Goal: Book appointment/travel/reservation

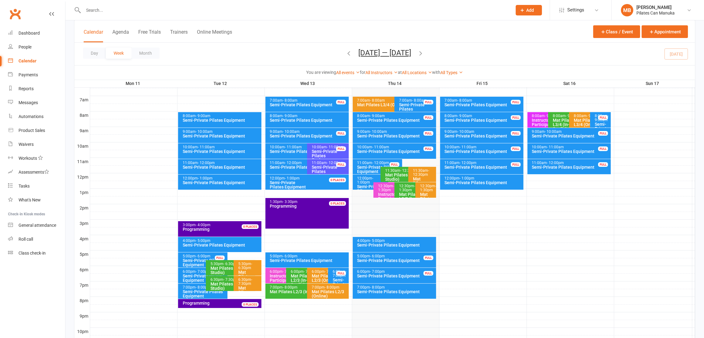
scroll to position [138, 0]
click at [400, 54] on button "[DATE] — [DATE]" at bounding box center [385, 52] width 53 height 9
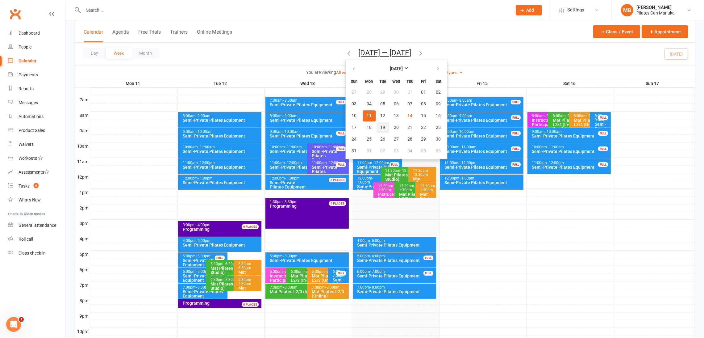
scroll to position [0, 0]
click at [380, 125] on span "19" at bounding box center [382, 127] width 5 height 5
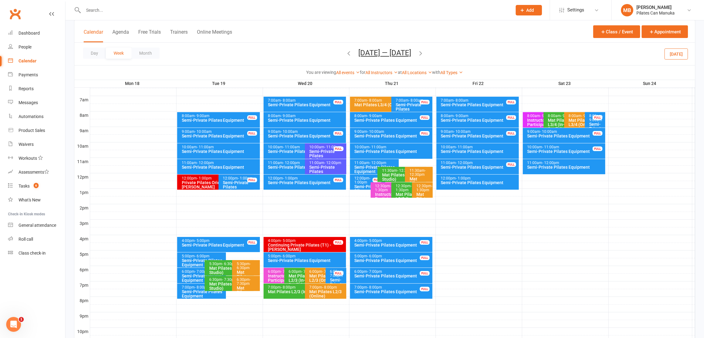
click at [422, 53] on icon "button" at bounding box center [420, 53] width 7 height 7
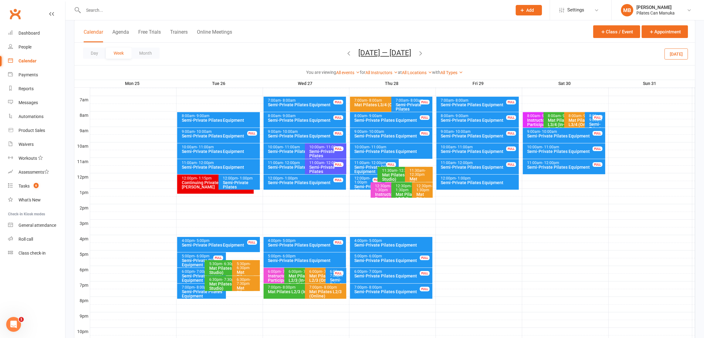
click at [250, 185] on div "Semi-Private Pilates Equipment" at bounding box center [241, 186] width 36 height 13
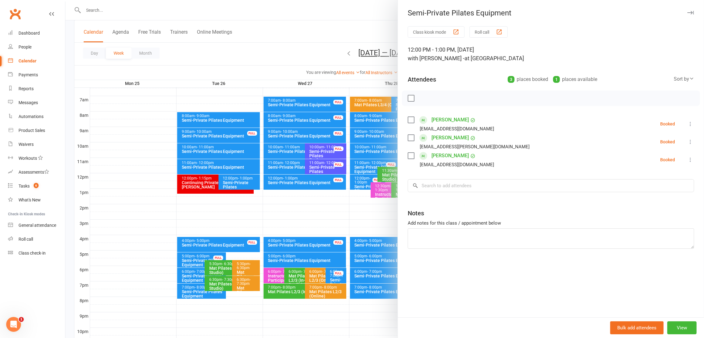
click at [247, 186] on div at bounding box center [384, 169] width 639 height 338
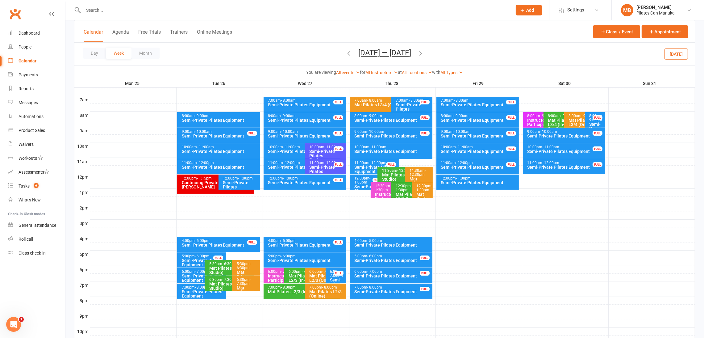
click at [424, 52] on icon "button" at bounding box center [420, 53] width 7 height 7
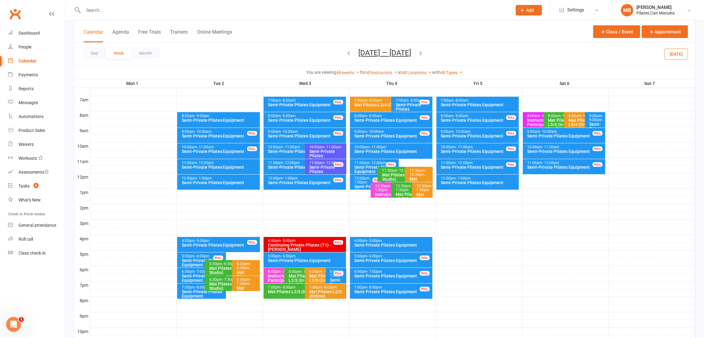
click at [229, 182] on div "Semi-Private Pilates Equipment" at bounding box center [220, 182] width 77 height 4
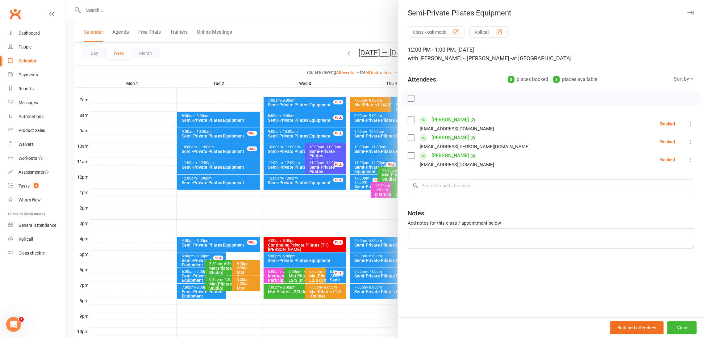
click at [229, 182] on div at bounding box center [384, 169] width 639 height 338
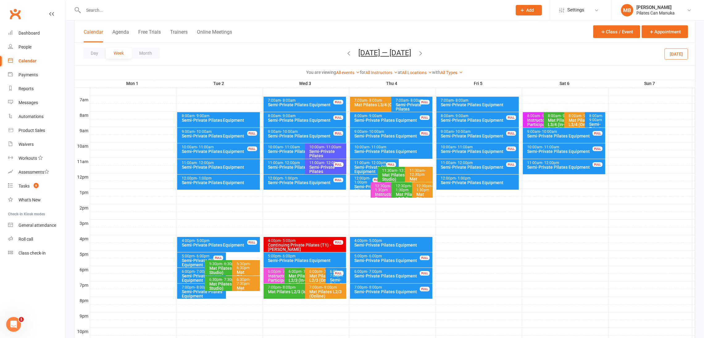
click at [387, 55] on button "Sep 1 — 7 2025" at bounding box center [385, 52] width 53 height 9
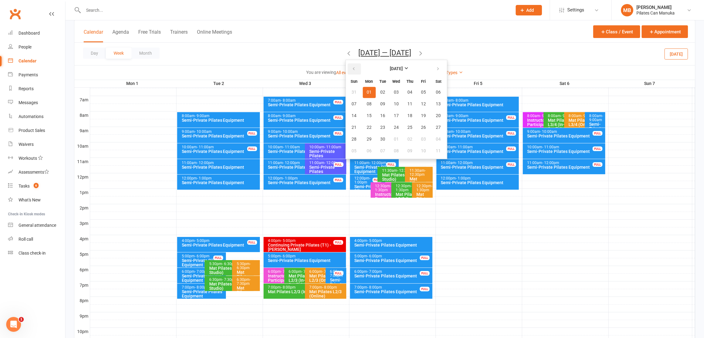
click at [355, 69] on icon "button" at bounding box center [354, 68] width 4 height 5
click at [383, 128] on span "19" at bounding box center [382, 127] width 5 height 5
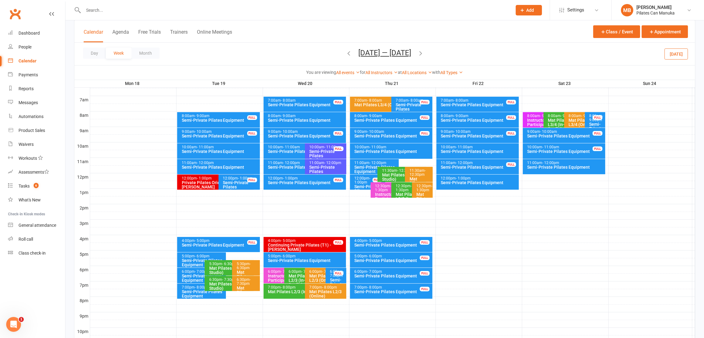
click at [423, 54] on icon "button" at bounding box center [420, 53] width 7 height 7
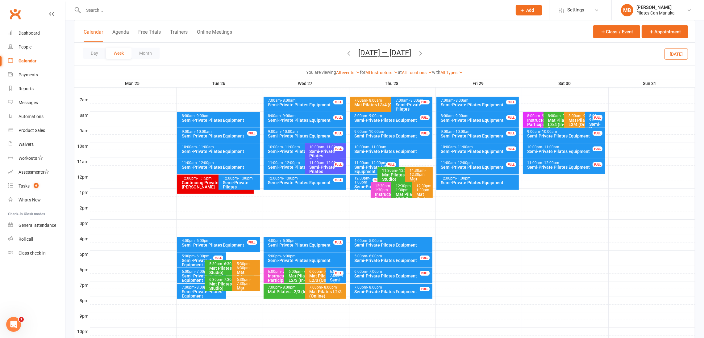
click at [424, 53] on icon "button" at bounding box center [420, 53] width 7 height 7
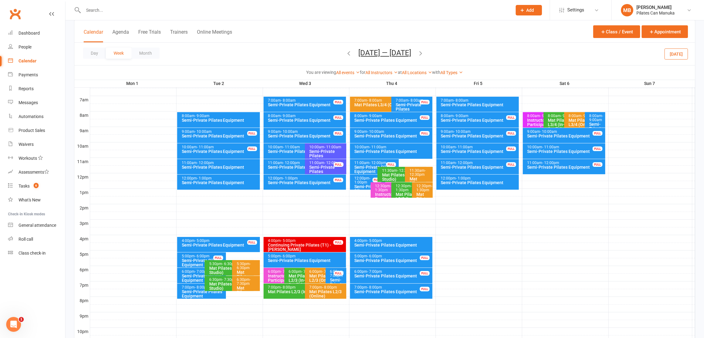
click at [349, 53] on icon "button" at bounding box center [349, 53] width 7 height 7
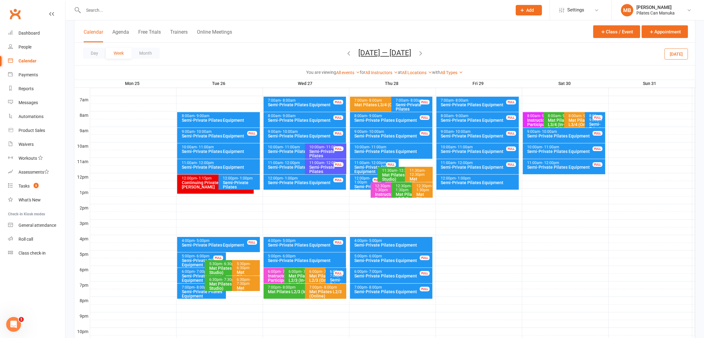
click at [401, 52] on button "Aug 25 — 31 2025" at bounding box center [385, 52] width 53 height 9
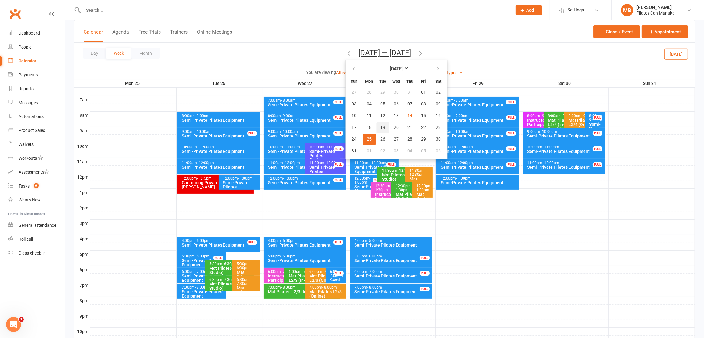
drag, startPoint x: 381, startPoint y: 126, endPoint x: 411, endPoint y: 82, distance: 53.6
click at [380, 125] on span "19" at bounding box center [382, 127] width 5 height 5
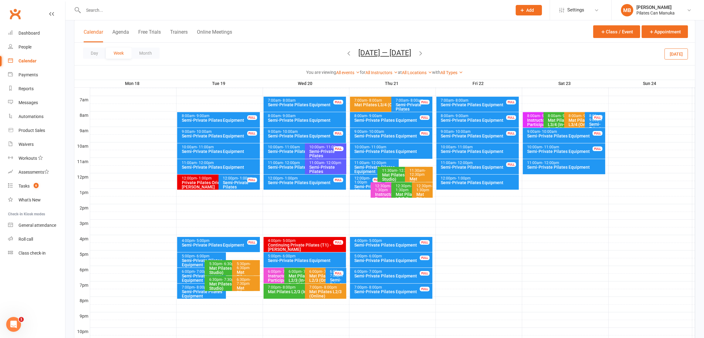
click at [424, 50] on icon "button" at bounding box center [420, 53] width 7 height 7
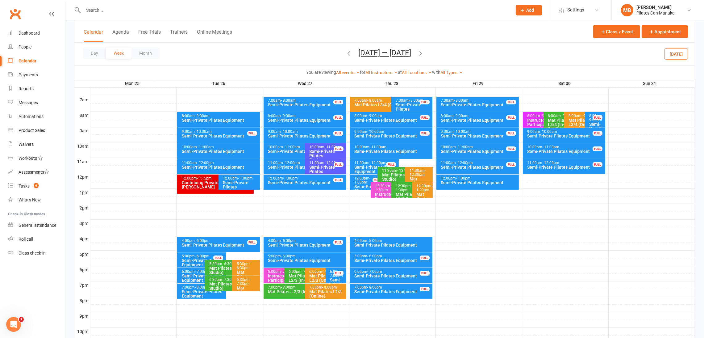
click at [424, 52] on icon "button" at bounding box center [420, 53] width 7 height 7
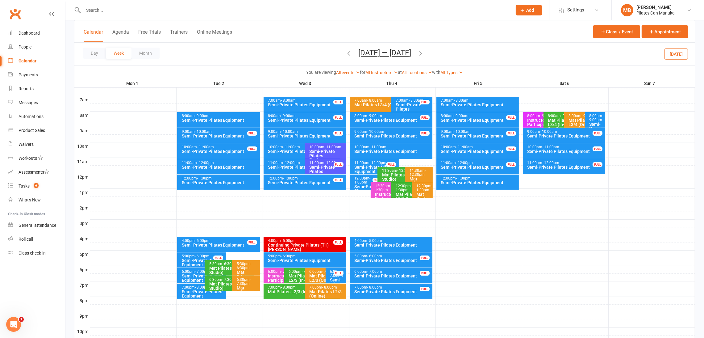
click at [423, 52] on icon "button" at bounding box center [420, 53] width 7 height 7
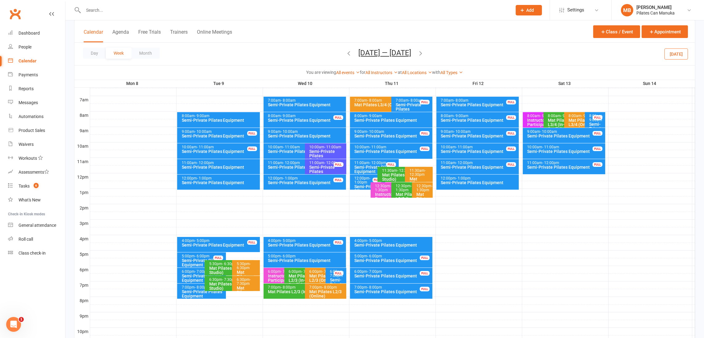
click at [423, 52] on icon "button" at bounding box center [420, 53] width 7 height 7
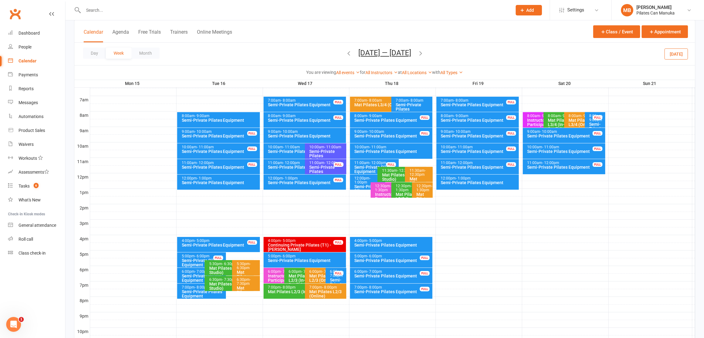
click at [423, 52] on icon "button" at bounding box center [420, 53] width 7 height 7
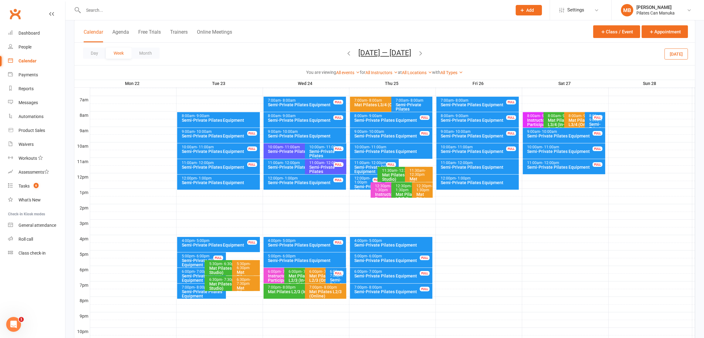
click at [423, 52] on icon "button" at bounding box center [420, 53] width 7 height 7
click at [424, 52] on icon "button" at bounding box center [420, 53] width 7 height 7
click at [388, 50] on button "Oct 6 — 12 2025" at bounding box center [385, 52] width 53 height 9
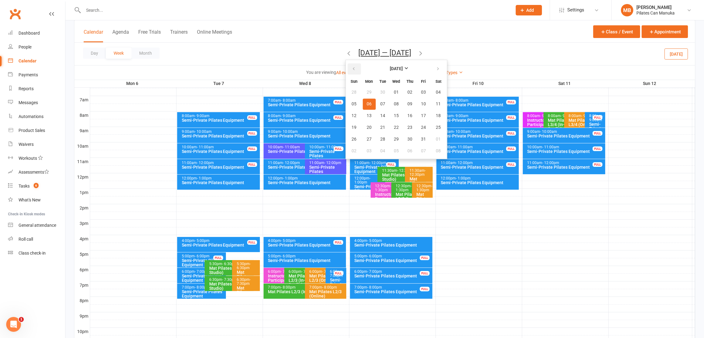
click at [355, 69] on icon "button" at bounding box center [354, 68] width 4 height 5
click at [376, 128] on button "19" at bounding box center [382, 127] width 13 height 11
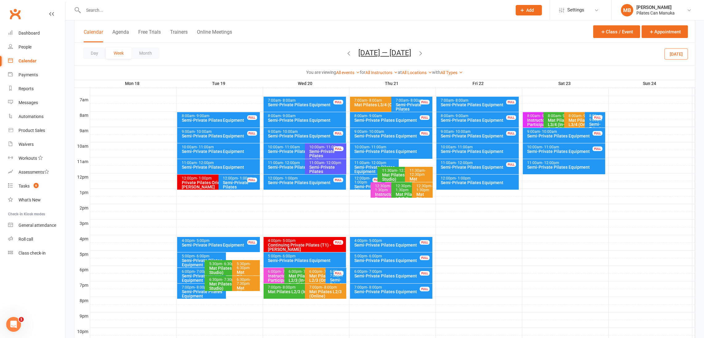
click at [423, 55] on icon "button" at bounding box center [420, 53] width 7 height 7
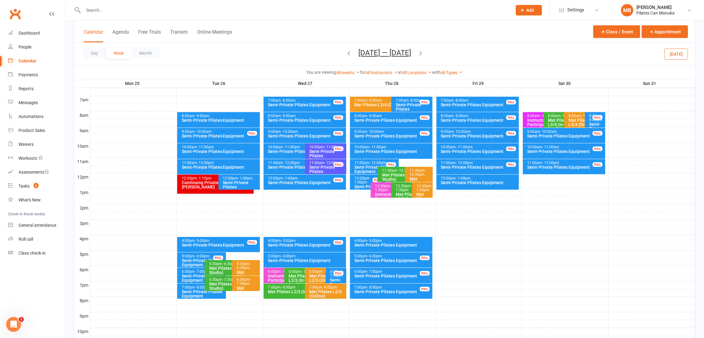
click at [424, 53] on icon "button" at bounding box center [420, 53] width 7 height 7
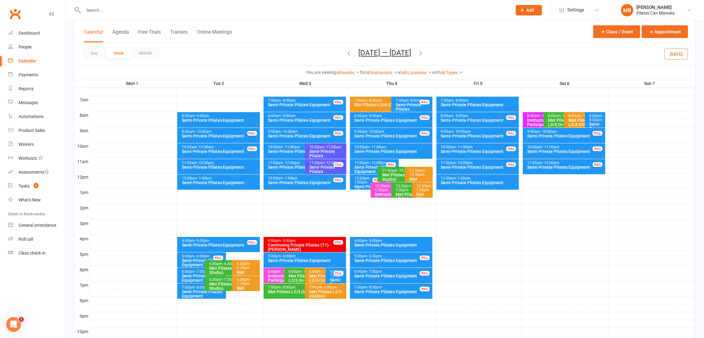
click at [423, 52] on icon "button" at bounding box center [420, 53] width 7 height 7
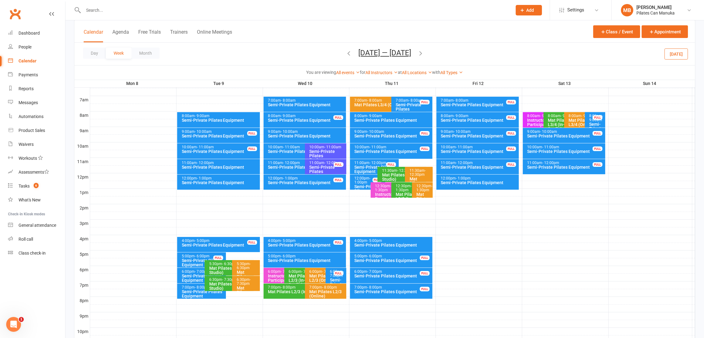
click at [421, 52] on icon "button" at bounding box center [420, 53] width 7 height 7
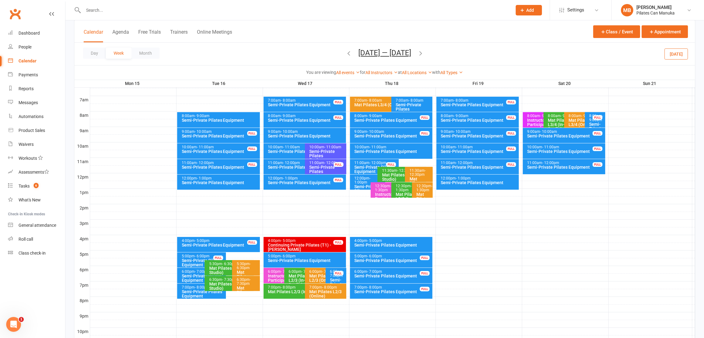
click at [421, 52] on icon "button" at bounding box center [420, 53] width 7 height 7
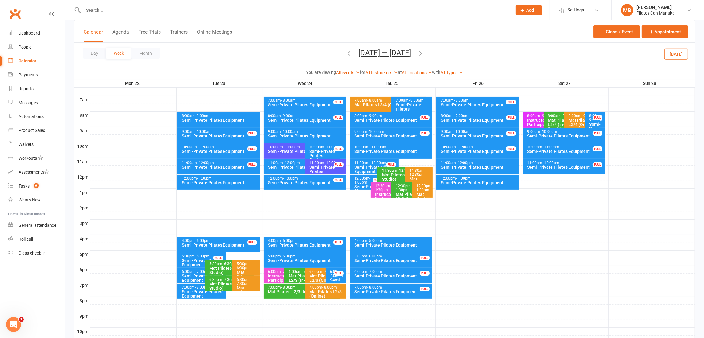
click at [346, 55] on icon "button" at bounding box center [349, 53] width 7 height 7
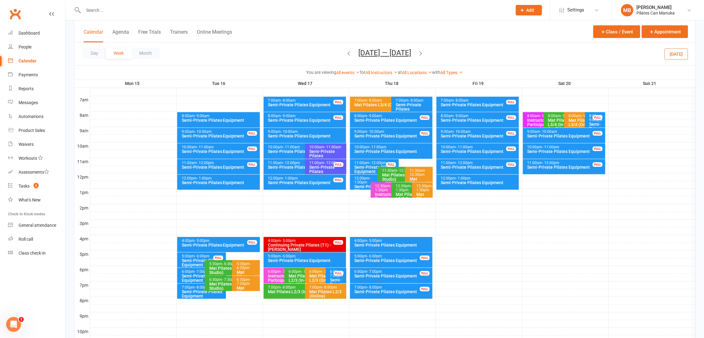
click at [346, 53] on icon "button" at bounding box center [349, 53] width 7 height 7
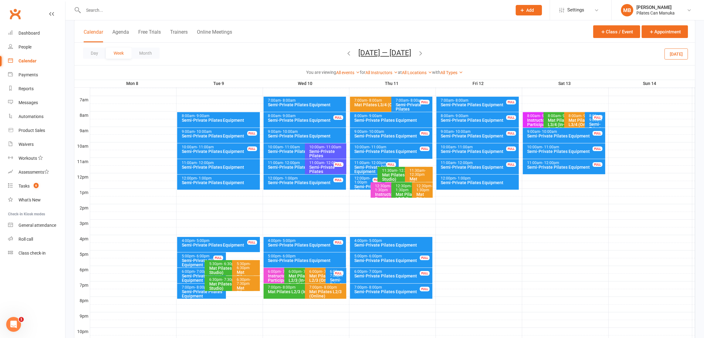
click at [387, 54] on button "Sep 8 — 14 2025" at bounding box center [385, 52] width 53 height 9
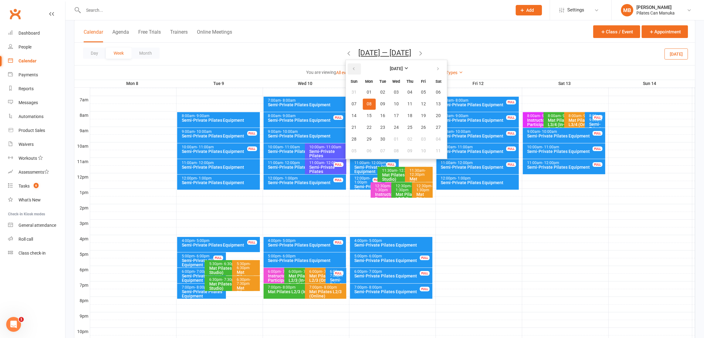
click at [357, 71] on button "button" at bounding box center [354, 68] width 13 height 11
click at [394, 125] on span "20" at bounding box center [396, 127] width 5 height 5
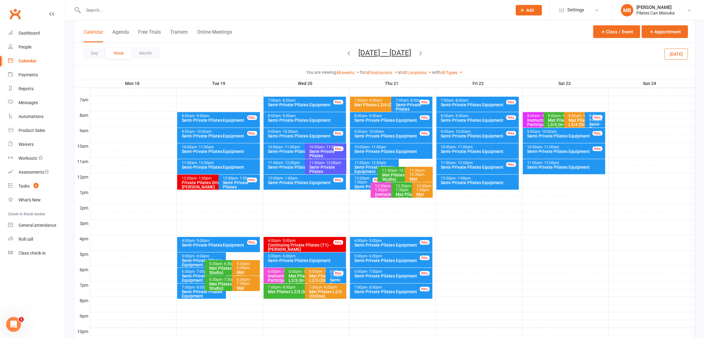
click at [290, 151] on div "Semi-Private Pilates Equipment" at bounding box center [303, 151] width 71 height 4
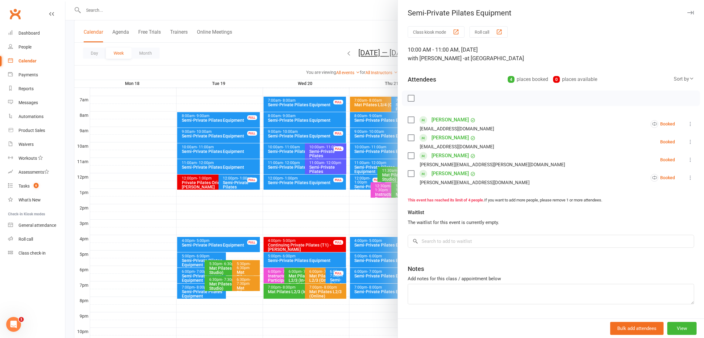
click at [290, 150] on div at bounding box center [384, 169] width 639 height 338
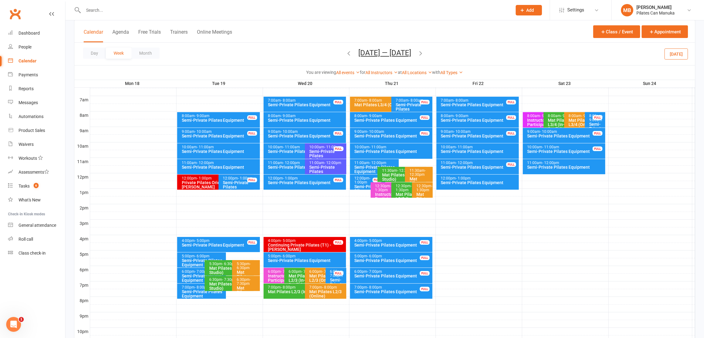
click at [422, 52] on icon "button" at bounding box center [420, 53] width 7 height 7
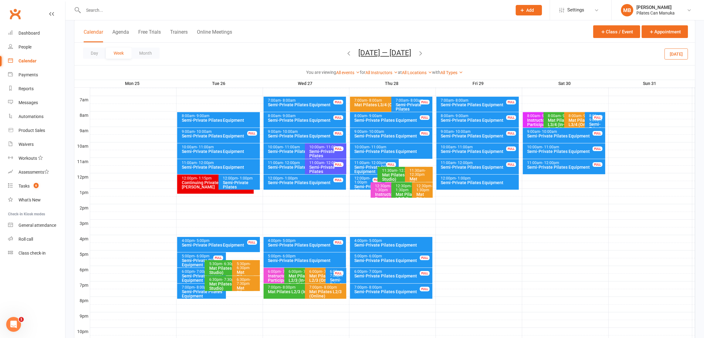
click at [282, 149] on div "Semi-Private Pilates Equipment" at bounding box center [303, 151] width 71 height 4
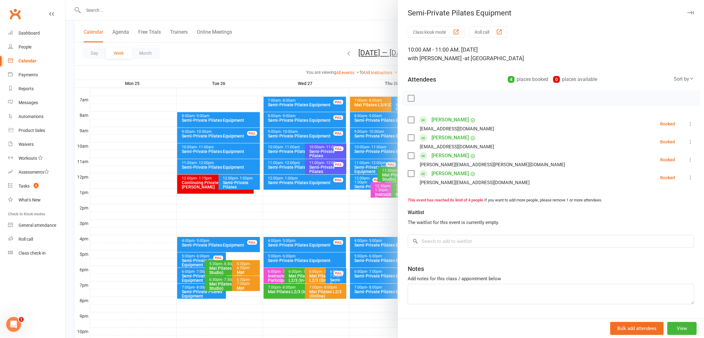
click at [283, 149] on div at bounding box center [384, 169] width 639 height 338
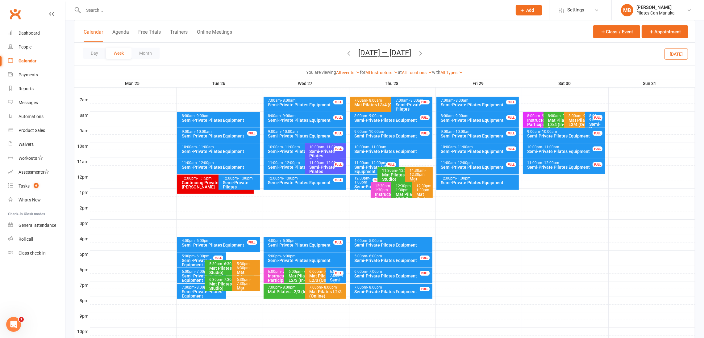
click at [424, 53] on icon "button" at bounding box center [420, 53] width 7 height 7
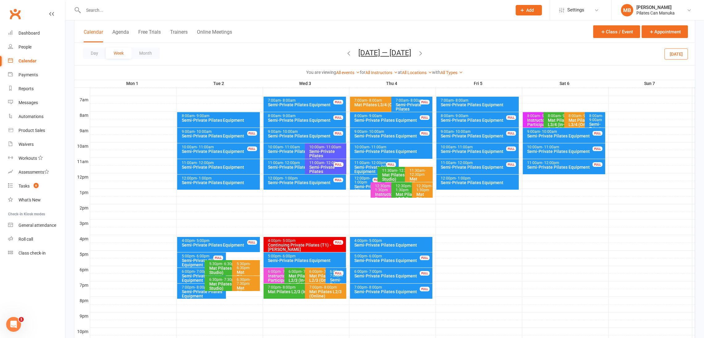
click at [420, 50] on icon "button" at bounding box center [420, 53] width 7 height 7
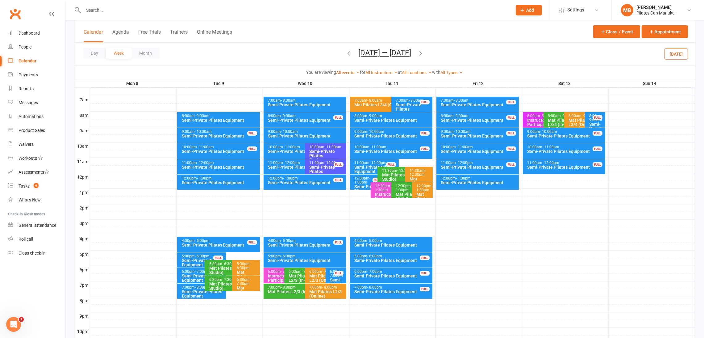
click at [346, 54] on icon "button" at bounding box center [349, 53] width 7 height 7
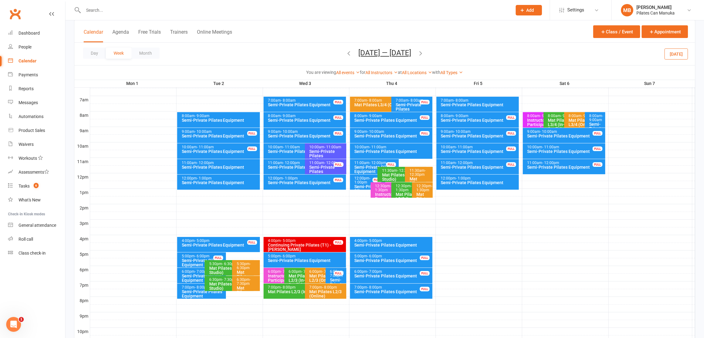
click at [345, 54] on div "Day Week Month Sep 1 — 7 2025 August 2025 Sun Mon Tue Wed Thu Fri Sat 27 28 29 …" at bounding box center [384, 54] width 621 height 23
click at [349, 53] on icon "button" at bounding box center [349, 53] width 7 height 7
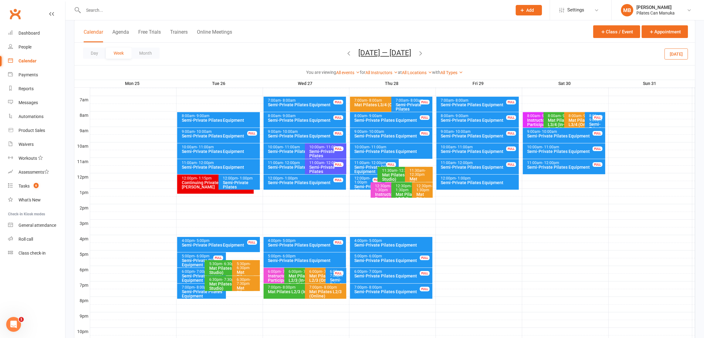
click at [347, 52] on icon "button" at bounding box center [349, 53] width 7 height 7
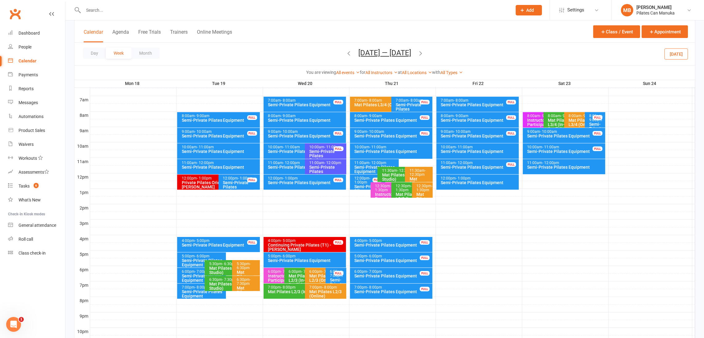
click at [346, 52] on icon "button" at bounding box center [349, 53] width 7 height 7
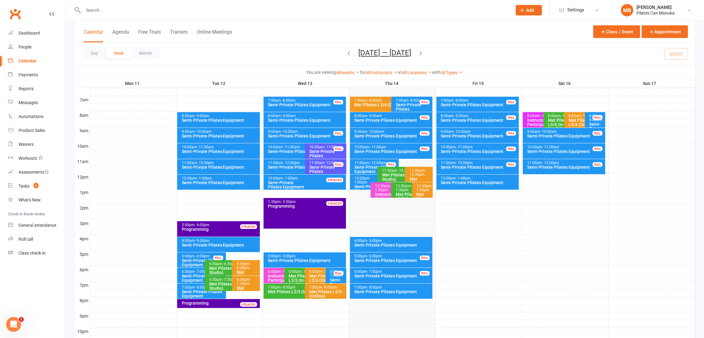
click at [346, 52] on icon "button" at bounding box center [349, 53] width 7 height 7
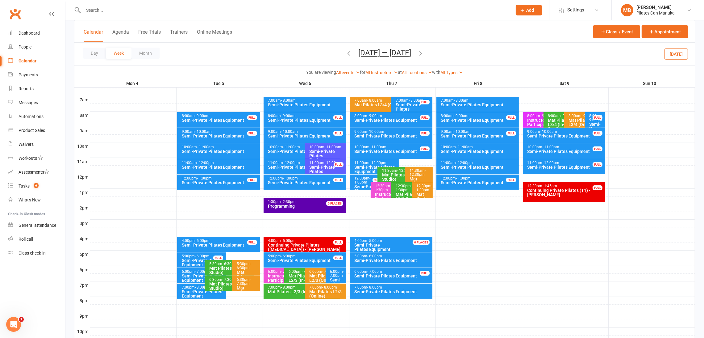
click at [420, 52] on icon "button" at bounding box center [420, 53] width 7 height 7
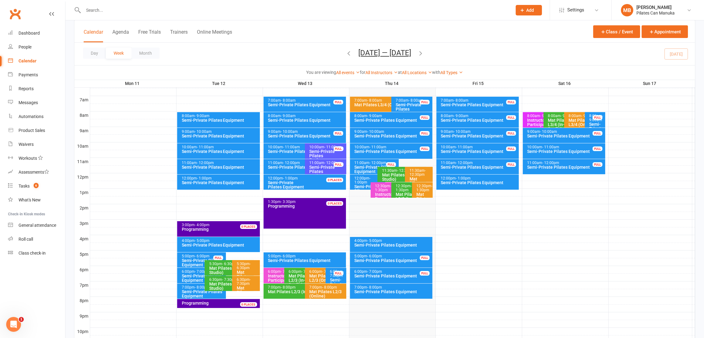
click at [421, 52] on icon "button" at bounding box center [420, 53] width 7 height 7
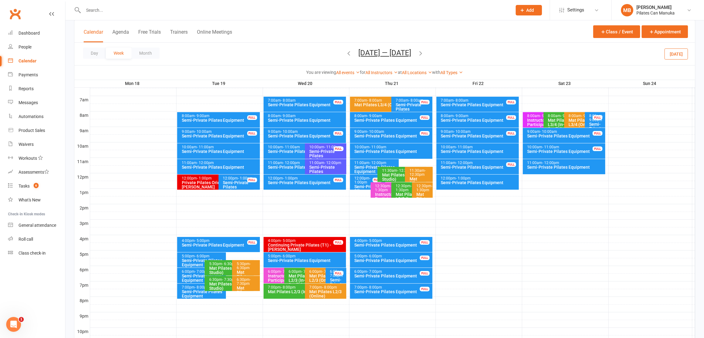
click at [423, 53] on icon "button" at bounding box center [420, 53] width 7 height 7
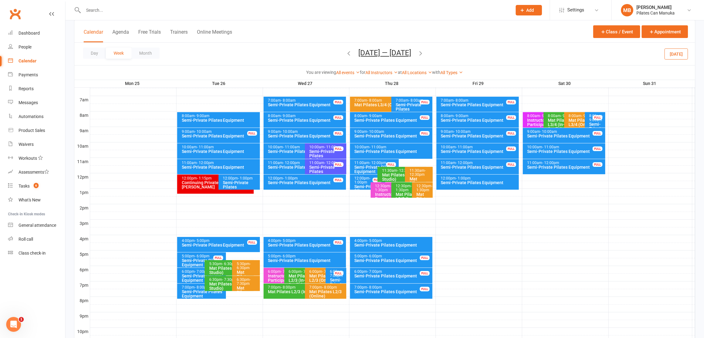
click at [346, 51] on icon "button" at bounding box center [349, 53] width 7 height 7
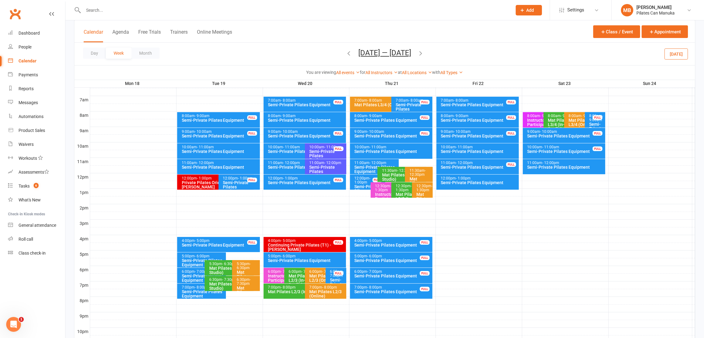
click at [384, 51] on button "Aug 18 — 24 2025" at bounding box center [385, 52] width 53 height 9
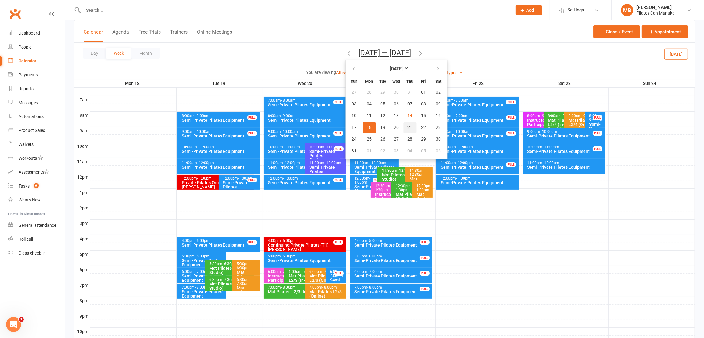
click at [408, 126] on span "21" at bounding box center [410, 127] width 5 height 5
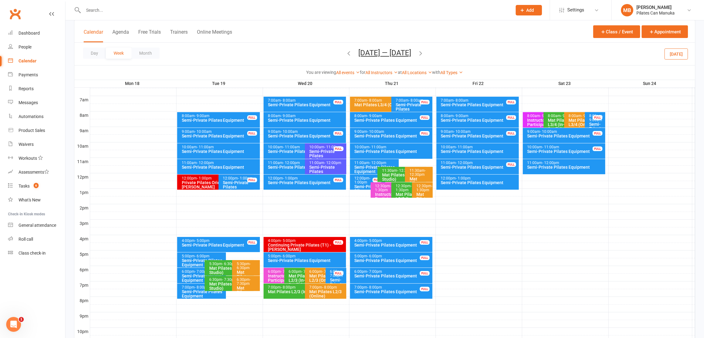
click at [423, 52] on icon "button" at bounding box center [420, 53] width 7 height 7
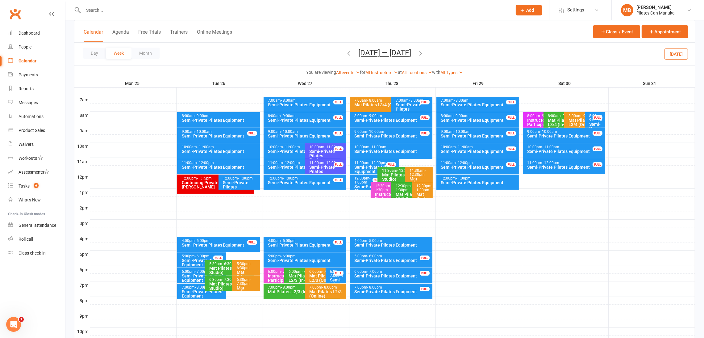
click at [424, 52] on icon "button" at bounding box center [420, 53] width 7 height 7
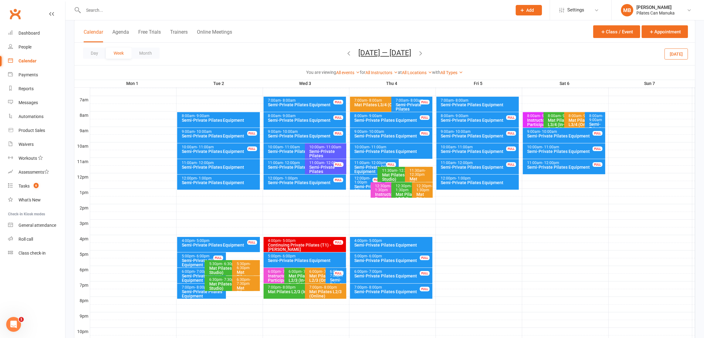
click at [422, 52] on div "Day Week Month Sep 1 — 7 2025 August 2025 Sun Mon Tue Wed Thu Fri Sat 27 28 29 …" at bounding box center [384, 54] width 621 height 23
click at [419, 52] on icon "button" at bounding box center [420, 53] width 7 height 7
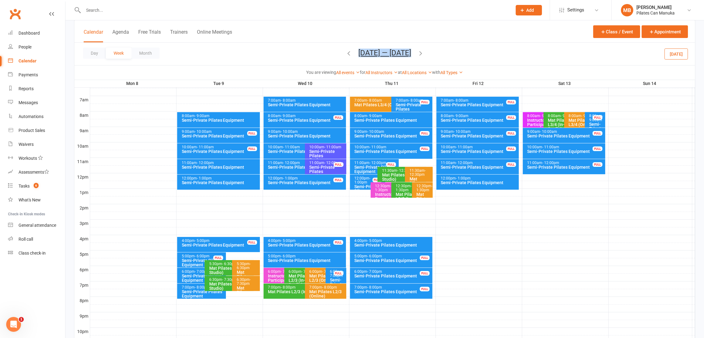
click at [391, 51] on button "Sep 8 — 14 2025" at bounding box center [385, 52] width 53 height 9
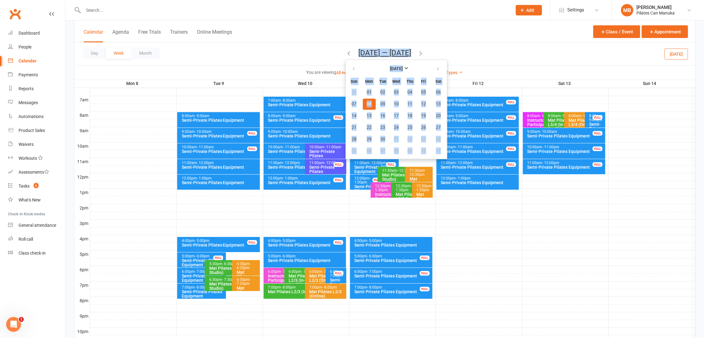
click at [482, 61] on div "Day Week Month Sep 8 — 14 2025 September 2025 Sun Mon Tue Wed Thu Fri Sat 31 01…" at bounding box center [384, 54] width 621 height 23
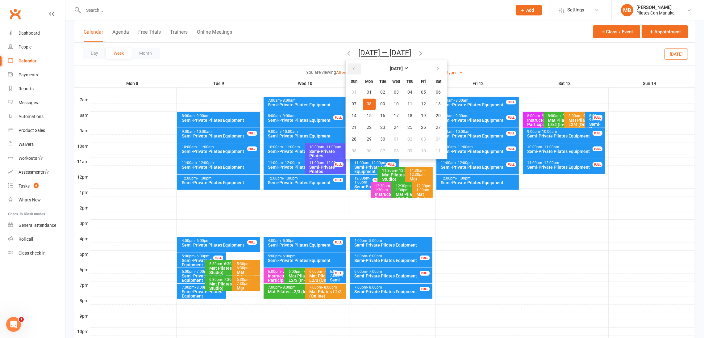
click at [353, 70] on icon "button" at bounding box center [354, 68] width 4 height 5
click at [408, 123] on button "21" at bounding box center [410, 127] width 13 height 11
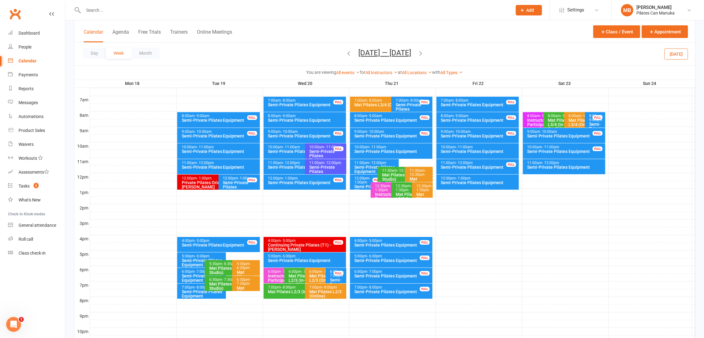
click at [423, 53] on icon "button" at bounding box center [420, 53] width 7 height 7
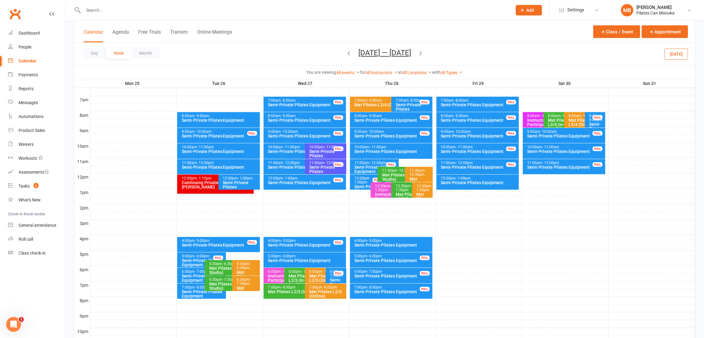
click at [424, 52] on icon "button" at bounding box center [420, 53] width 7 height 7
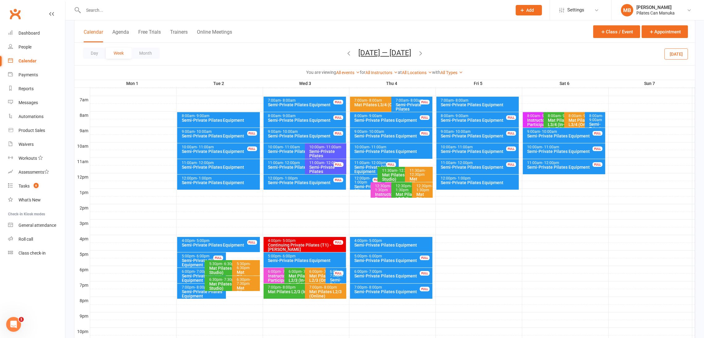
click at [418, 53] on icon "button" at bounding box center [420, 53] width 7 height 7
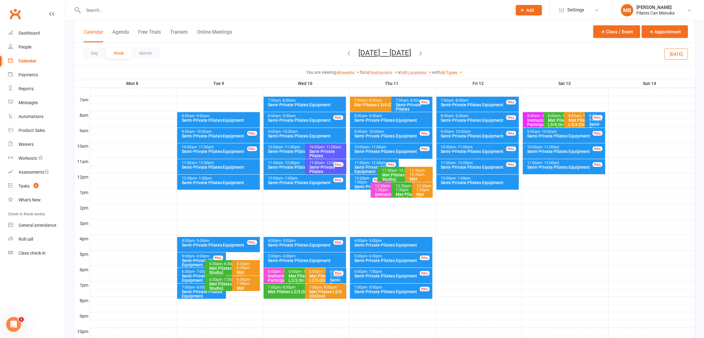
click at [420, 53] on icon "button" at bounding box center [420, 53] width 7 height 7
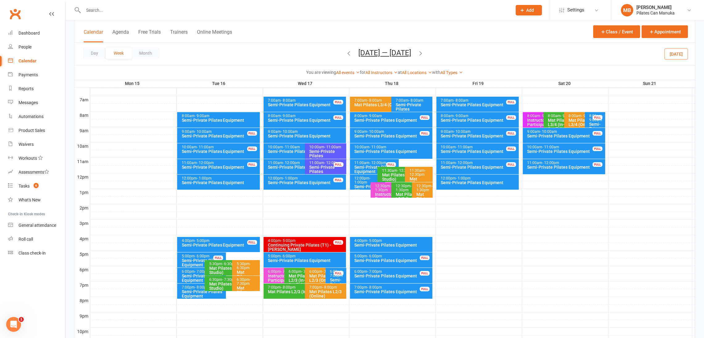
click at [421, 54] on icon "button" at bounding box center [420, 53] width 7 height 7
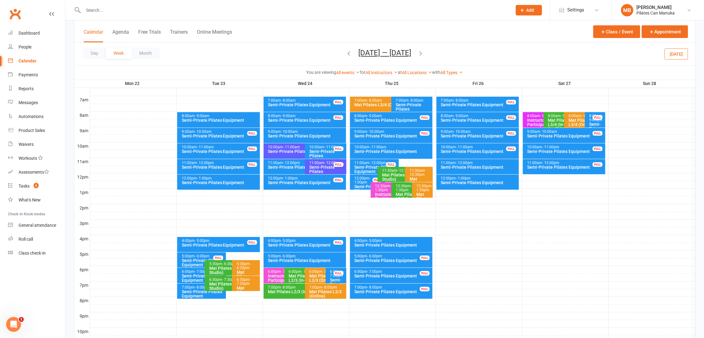
click at [422, 52] on icon "button" at bounding box center [420, 53] width 7 height 7
click at [424, 52] on icon "button" at bounding box center [420, 53] width 7 height 7
click at [393, 51] on button "Oct 6 — 12 2025" at bounding box center [385, 52] width 53 height 9
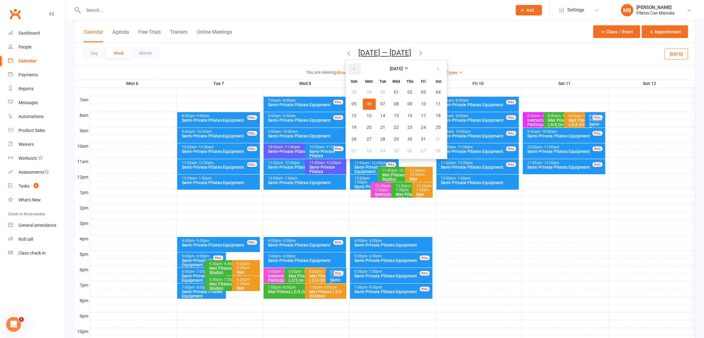
click at [352, 69] on icon "button" at bounding box center [354, 68] width 4 height 5
click at [425, 113] on button "15" at bounding box center [423, 115] width 13 height 11
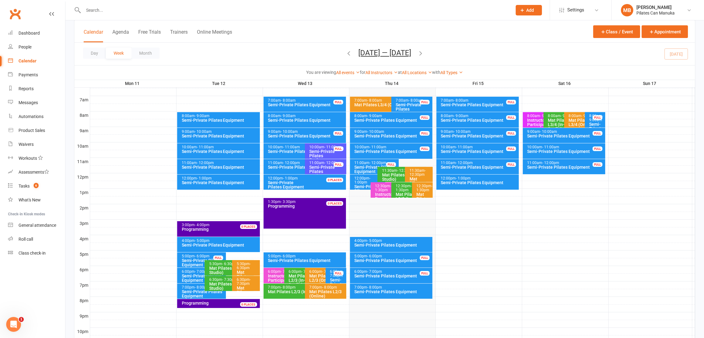
click at [424, 53] on icon "button" at bounding box center [420, 53] width 7 height 7
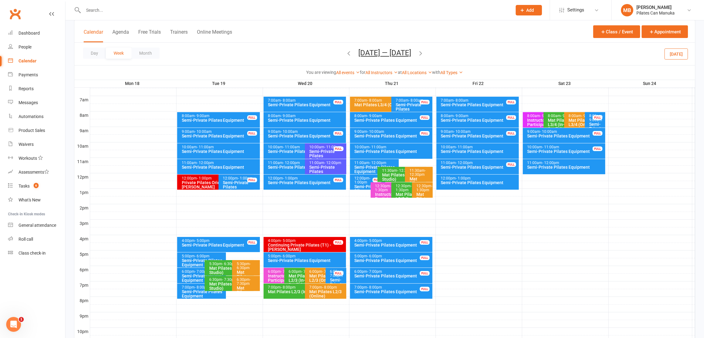
click at [424, 53] on icon "button" at bounding box center [420, 53] width 7 height 7
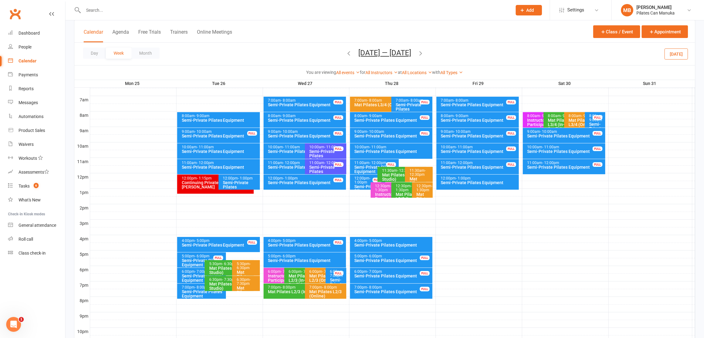
click at [424, 53] on icon "button" at bounding box center [420, 53] width 7 height 7
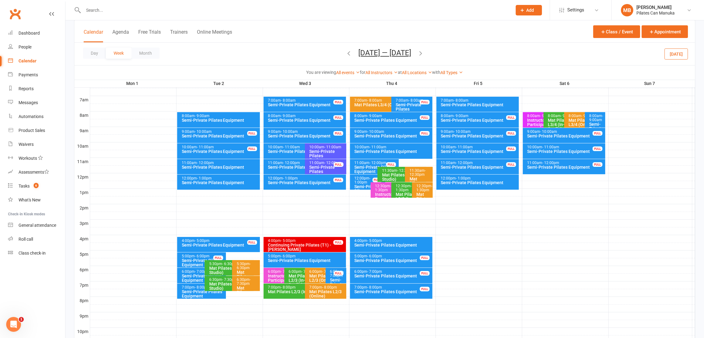
click at [425, 53] on div "Day Week Month Sep 1 — 7 2025 August 2025 Sun Mon Tue Wed Thu Fri Sat 27 28 29 …" at bounding box center [384, 54] width 621 height 23
click at [418, 54] on icon "button" at bounding box center [420, 53] width 7 height 7
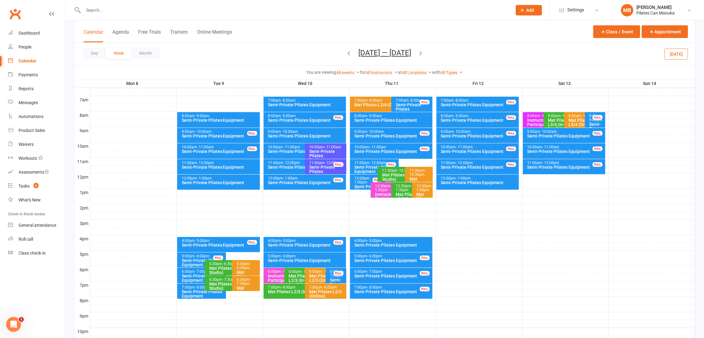
click at [422, 53] on icon "button" at bounding box center [420, 53] width 7 height 7
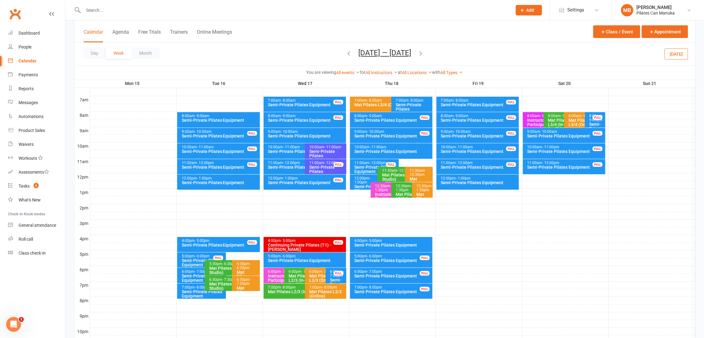
click at [423, 53] on icon "button" at bounding box center [420, 53] width 7 height 7
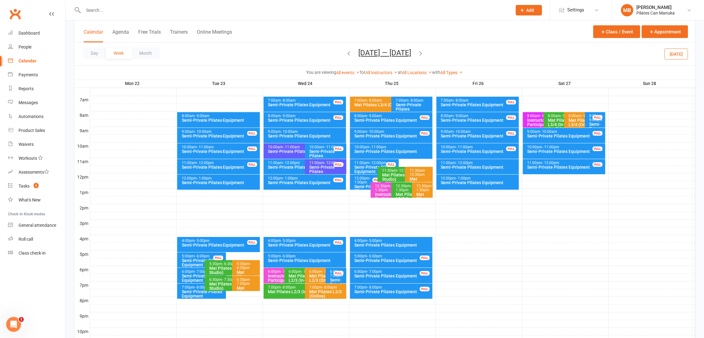
click at [423, 54] on icon "button" at bounding box center [420, 53] width 7 height 7
click at [424, 54] on icon "button" at bounding box center [420, 53] width 7 height 7
click at [420, 52] on icon "button" at bounding box center [420, 53] width 7 height 7
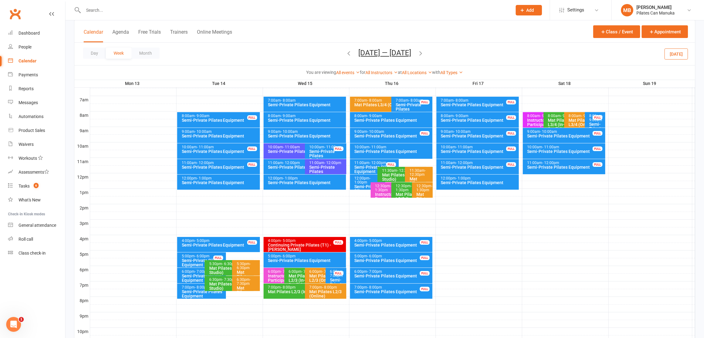
click at [405, 54] on button "Oct 13 — 19 2025" at bounding box center [385, 52] width 53 height 9
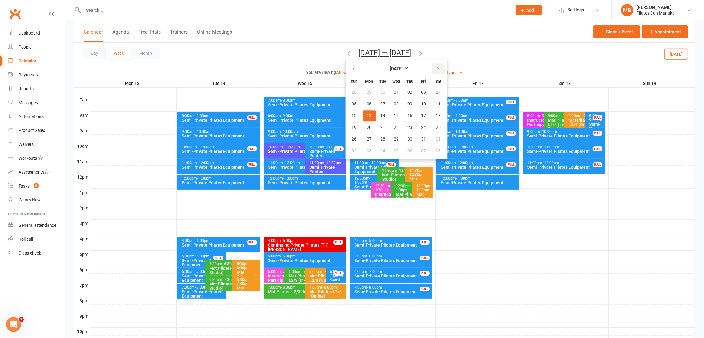
click at [432, 65] on button "button" at bounding box center [438, 68] width 13 height 11
click at [421, 91] on span "05" at bounding box center [423, 92] width 5 height 5
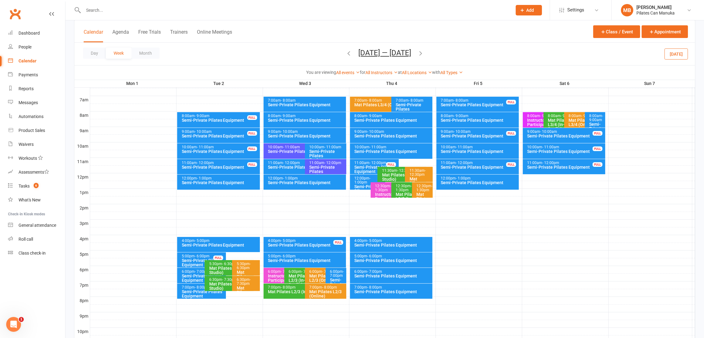
click at [420, 52] on icon "button" at bounding box center [420, 53] width 7 height 7
click at [423, 56] on icon "button" at bounding box center [420, 53] width 7 height 7
click at [423, 54] on icon "button" at bounding box center [420, 53] width 7 height 7
click at [392, 55] on button "Dec 29 2025 — Jan 4 2026" at bounding box center [385, 52] width 53 height 9
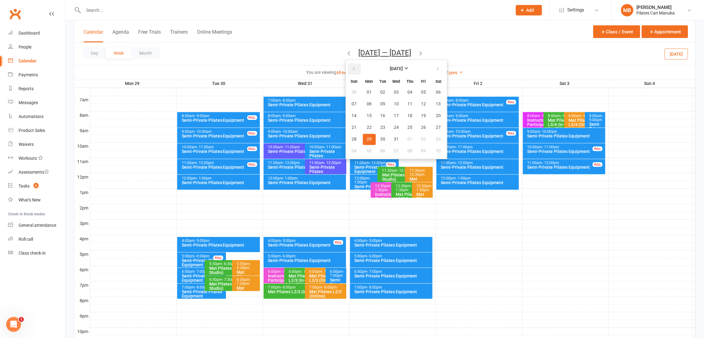
click at [348, 66] on button "button" at bounding box center [354, 68] width 13 height 11
click at [417, 116] on button "15" at bounding box center [423, 115] width 13 height 11
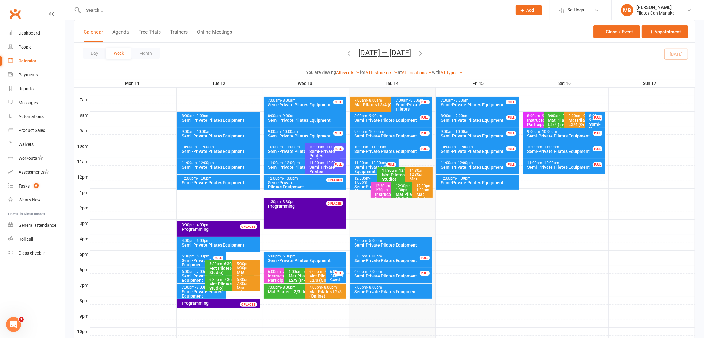
click at [424, 54] on icon "button" at bounding box center [420, 53] width 7 height 7
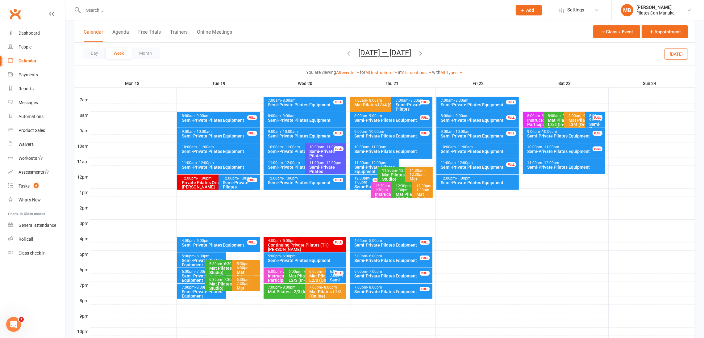
click at [424, 54] on icon "button" at bounding box center [420, 53] width 7 height 7
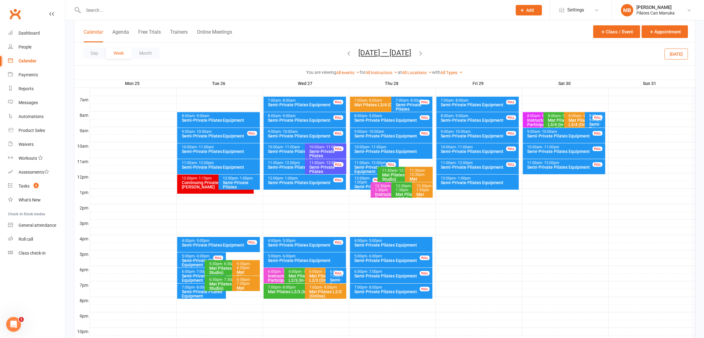
click at [423, 53] on icon "button" at bounding box center [420, 53] width 7 height 7
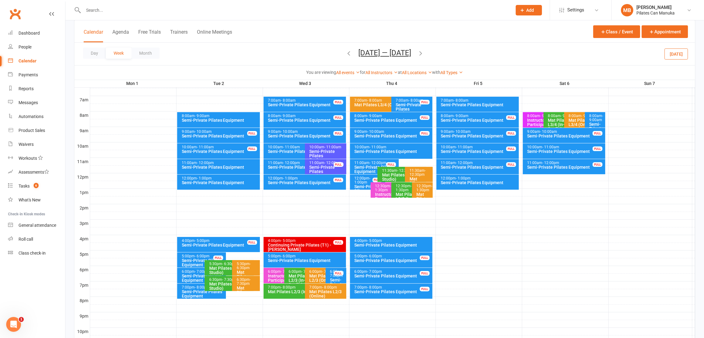
click at [423, 52] on icon "button" at bounding box center [420, 53] width 7 height 7
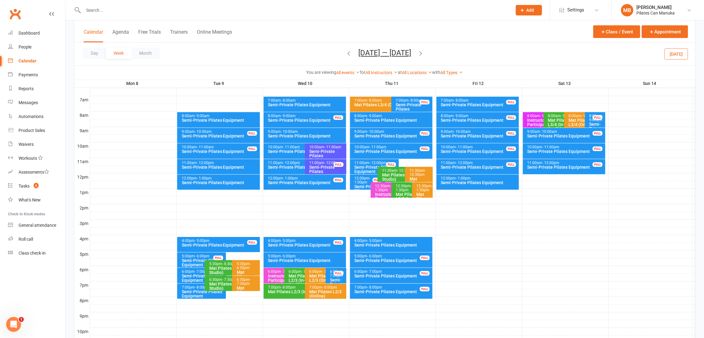
click at [401, 54] on button "Sep 8 — 14 2025" at bounding box center [385, 52] width 53 height 9
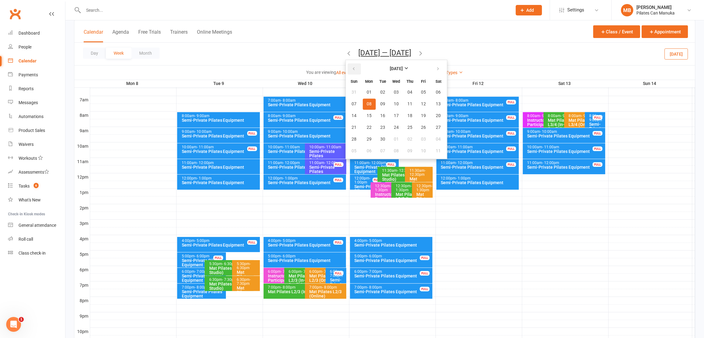
click at [358, 69] on button "button" at bounding box center [354, 68] width 13 height 11
click at [438, 112] on button "16" at bounding box center [439, 115] width 16 height 11
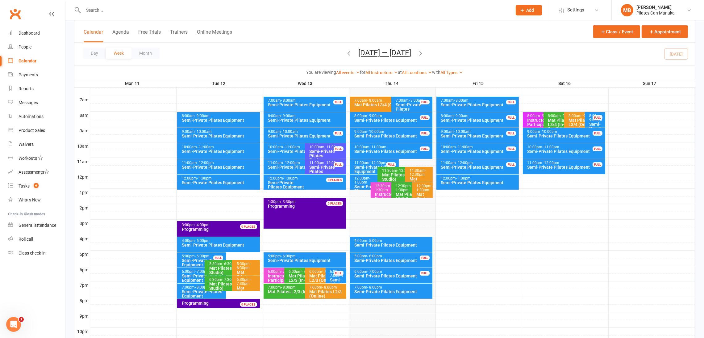
click at [423, 54] on icon "button" at bounding box center [420, 53] width 7 height 7
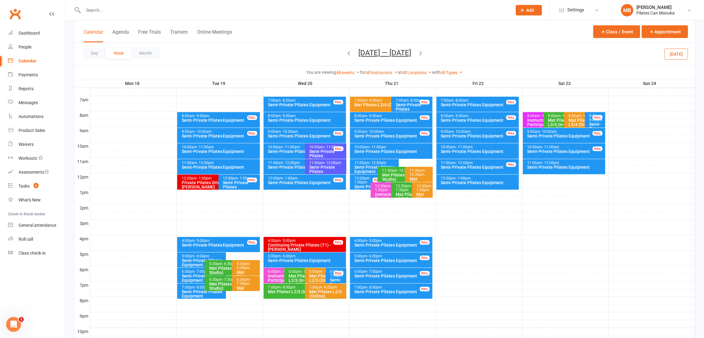
click at [423, 54] on icon "button" at bounding box center [420, 53] width 7 height 7
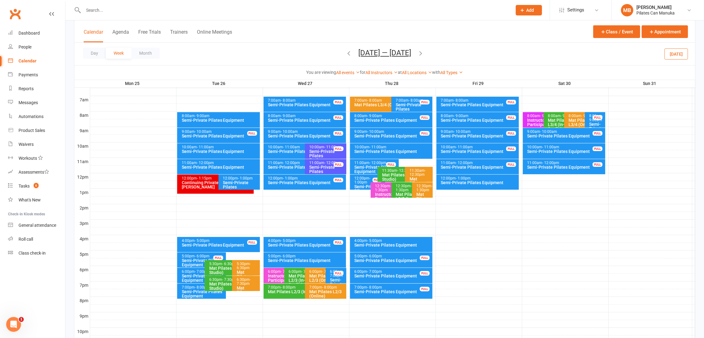
click at [423, 54] on icon "button" at bounding box center [420, 53] width 7 height 7
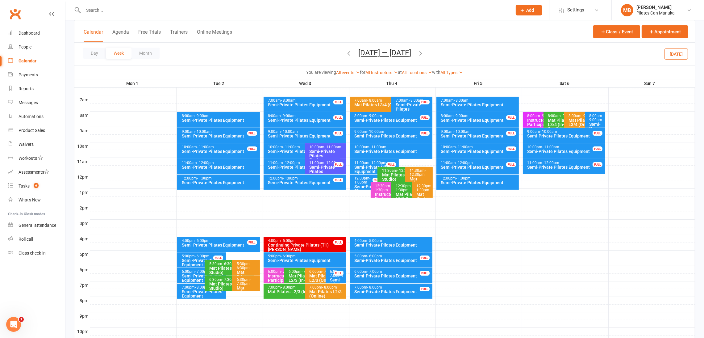
click at [423, 54] on icon "button" at bounding box center [420, 53] width 7 height 7
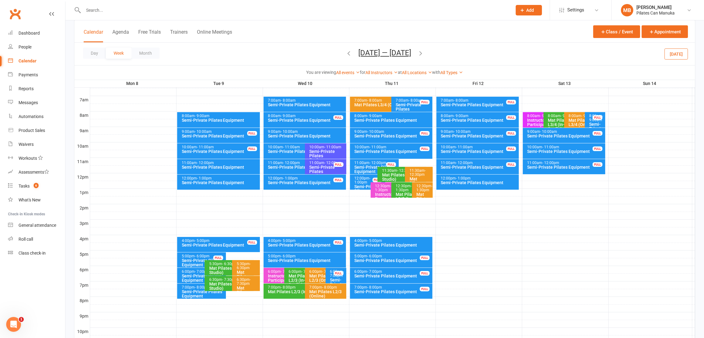
click at [423, 52] on icon "button" at bounding box center [420, 53] width 7 height 7
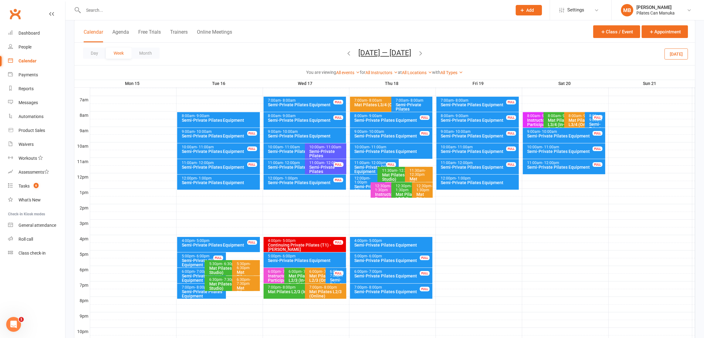
click at [423, 52] on icon "button" at bounding box center [420, 53] width 7 height 7
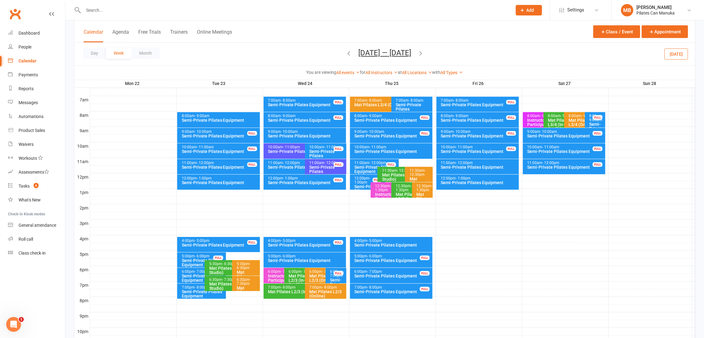
click at [423, 52] on icon "button" at bounding box center [420, 53] width 7 height 7
click at [417, 52] on span "Sep 29 — Oct 5 2025 August 2025 Sun Mon Tue Wed Thu Fri Sat 27 28 29 30 31 01 0…" at bounding box center [384, 53] width 65 height 11
click at [424, 54] on icon "button" at bounding box center [420, 53] width 7 height 7
click at [427, 54] on div "Day Week Month Oct 6 — 12 2025 August 2025 Sun Mon Tue Wed Thu Fri Sat 27 28 29…" at bounding box center [384, 54] width 621 height 23
click at [420, 54] on icon "button" at bounding box center [420, 53] width 7 height 7
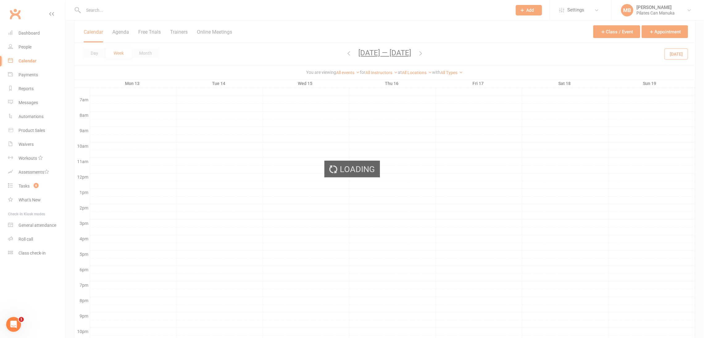
click at [423, 52] on div "Loading" at bounding box center [352, 169] width 704 height 338
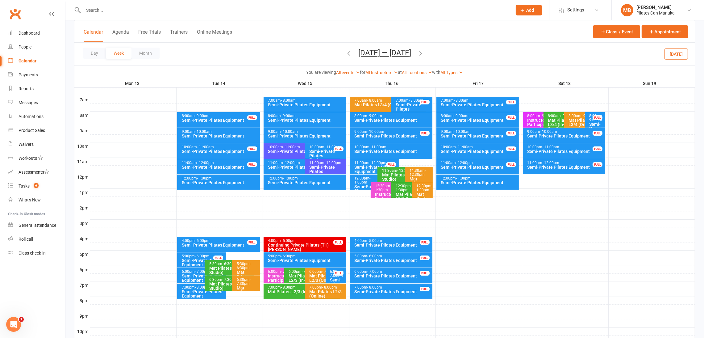
click at [423, 52] on icon "button" at bounding box center [420, 53] width 7 height 7
click at [424, 54] on icon "button" at bounding box center [420, 53] width 7 height 7
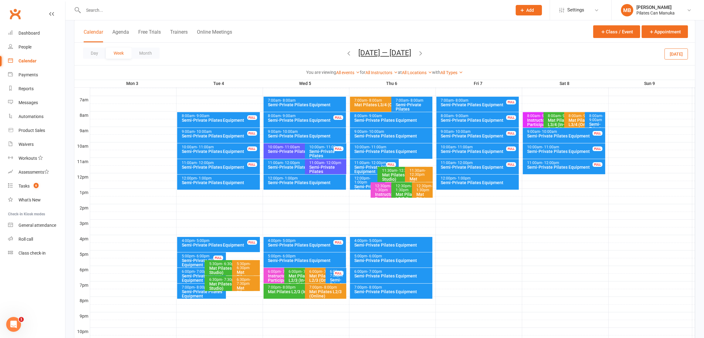
click at [384, 52] on button "Nov 3 — 9 2025" at bounding box center [385, 52] width 53 height 9
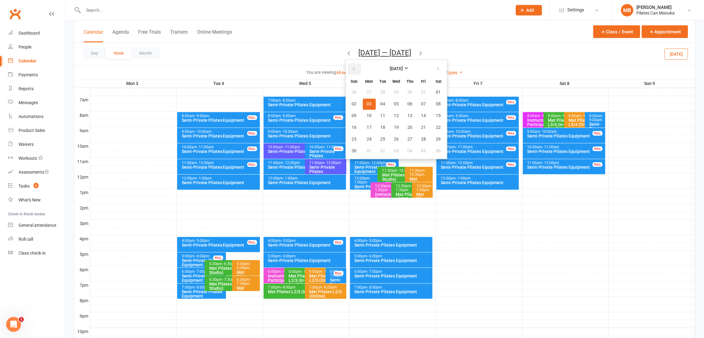
click at [353, 68] on icon "button" at bounding box center [354, 68] width 4 height 5
click at [436, 71] on icon "button" at bounding box center [438, 68] width 4 height 5
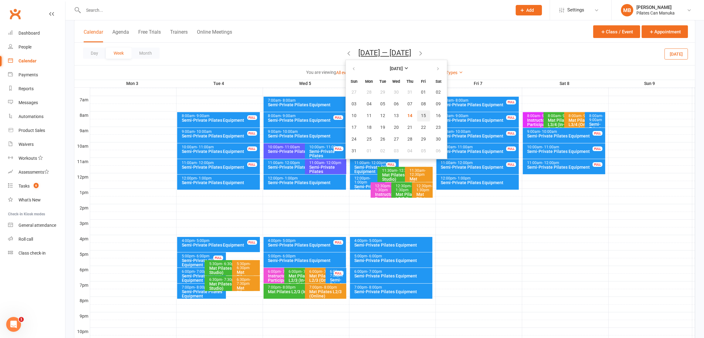
click at [422, 115] on span "15" at bounding box center [423, 115] width 5 height 5
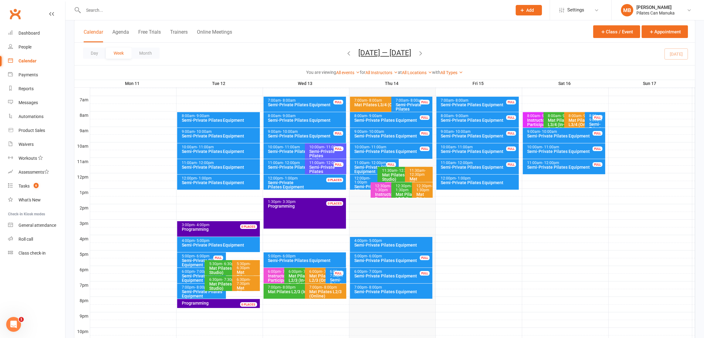
click at [424, 54] on icon "button" at bounding box center [420, 53] width 7 height 7
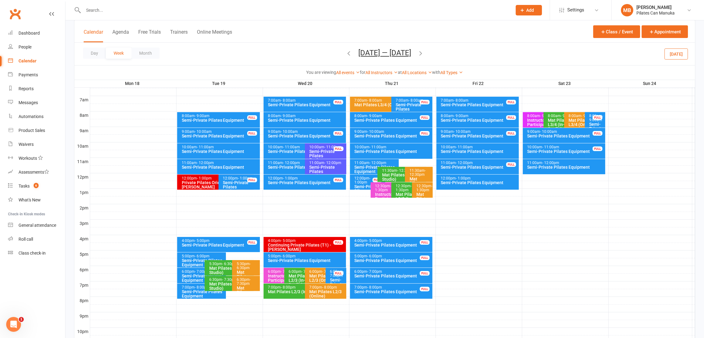
click at [193, 263] on div "Semi-Private Pilates Equipment" at bounding box center [204, 262] width 44 height 9
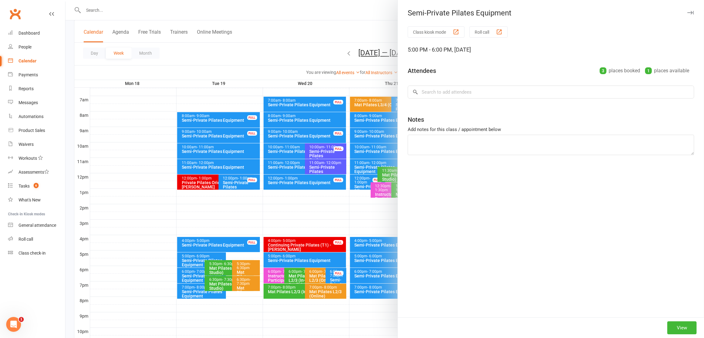
click at [193, 263] on div at bounding box center [384, 169] width 639 height 338
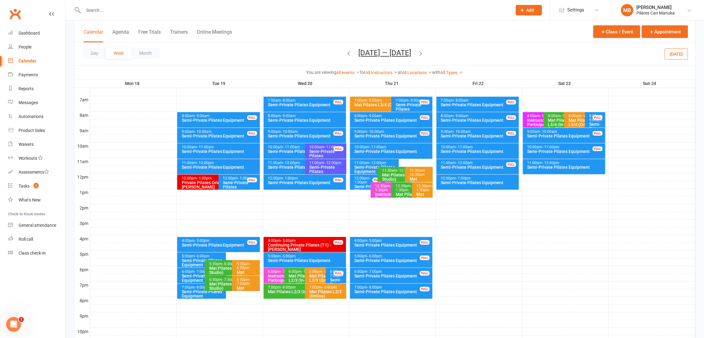
click at [195, 271] on span "- 7:00pm" at bounding box center [202, 271] width 15 height 4
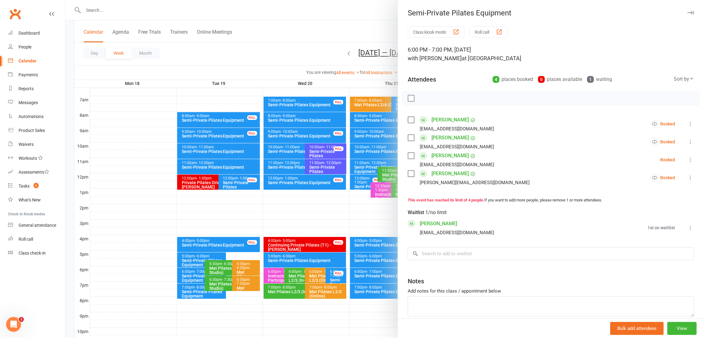
click at [190, 284] on div at bounding box center [384, 169] width 639 height 338
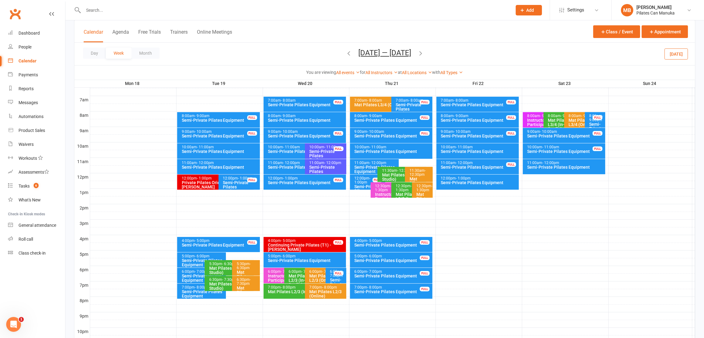
click at [190, 292] on div "Semi-Private Pilates Equipment" at bounding box center [204, 293] width 44 height 9
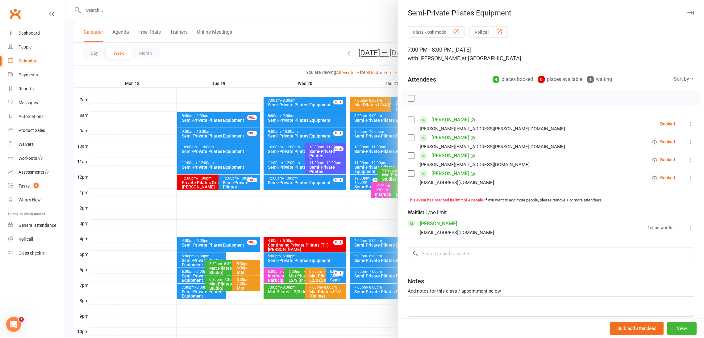
click at [190, 292] on div at bounding box center [384, 169] width 639 height 338
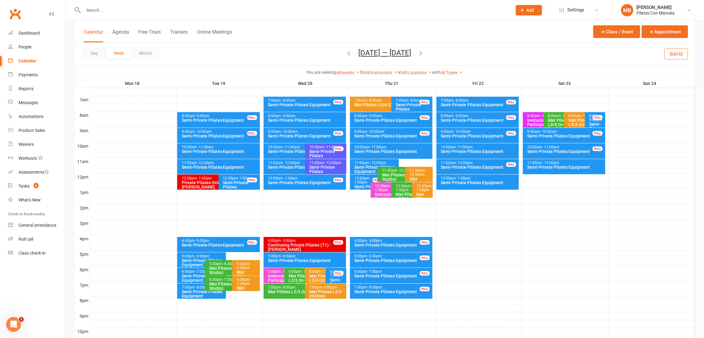
click at [317, 120] on div "Semi-Private Pilates Equipment" at bounding box center [306, 120] width 77 height 4
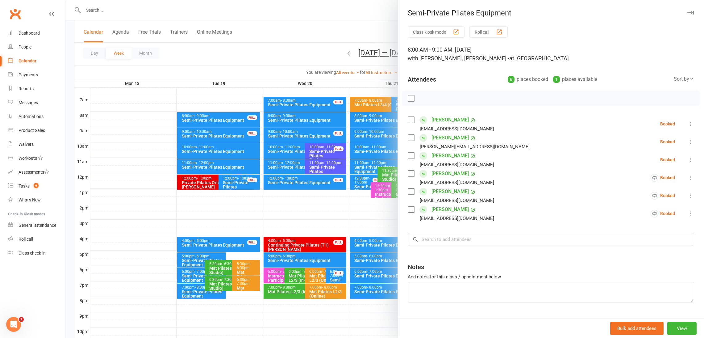
click at [298, 46] on div at bounding box center [384, 169] width 639 height 338
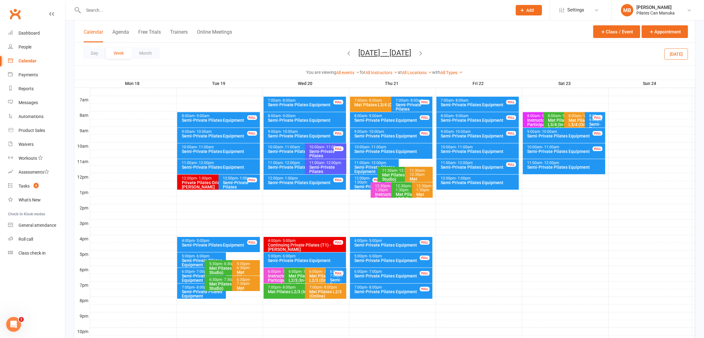
click at [286, 167] on div "Semi-Private Pilates Equipment" at bounding box center [303, 167] width 71 height 4
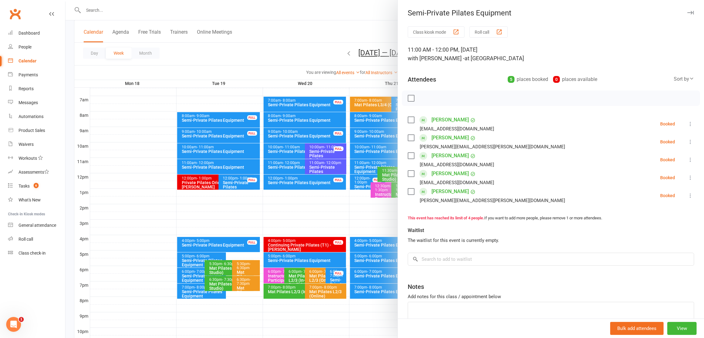
click at [327, 169] on div at bounding box center [384, 169] width 639 height 338
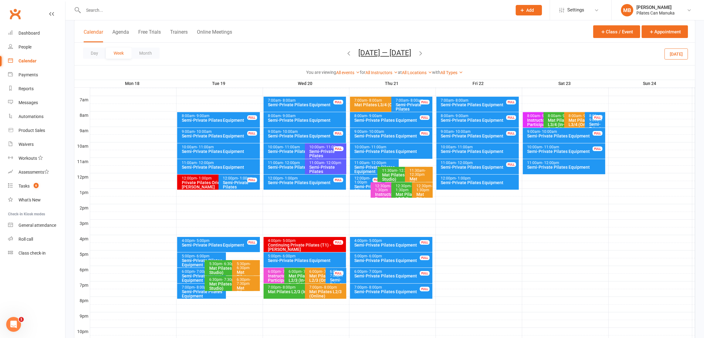
click at [366, 167] on div "Semi-Private Pilates Equipment" at bounding box center [376, 169] width 44 height 9
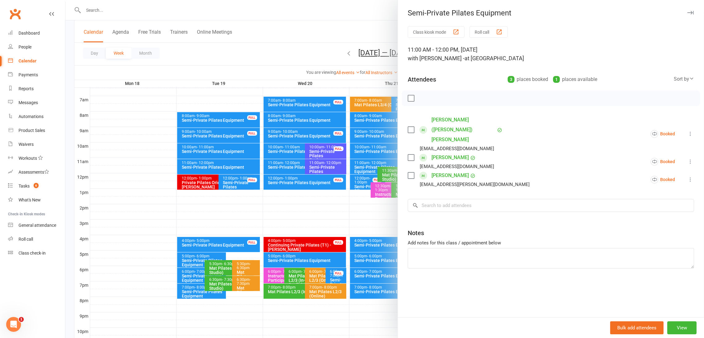
click at [366, 167] on div at bounding box center [384, 169] width 639 height 338
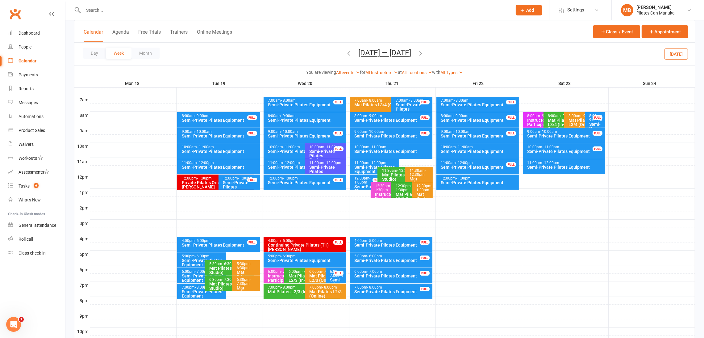
click at [362, 182] on span "- 1:00pm" at bounding box center [363, 180] width 16 height 8
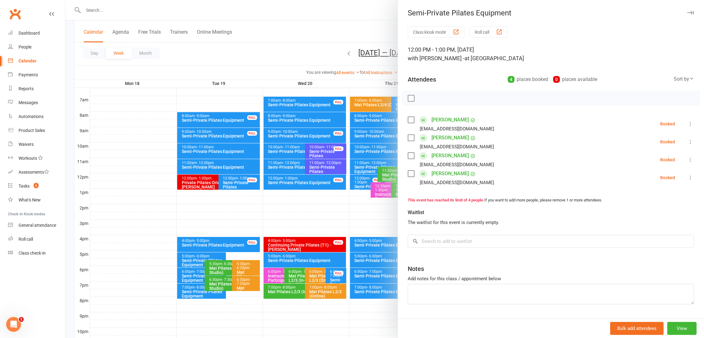
click at [360, 182] on div at bounding box center [384, 169] width 639 height 338
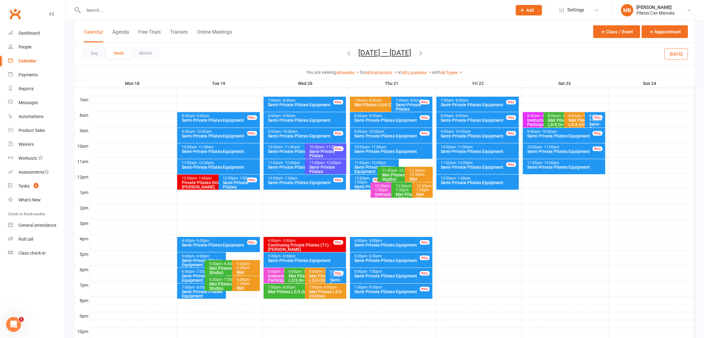
click at [346, 52] on icon "button" at bounding box center [349, 53] width 7 height 7
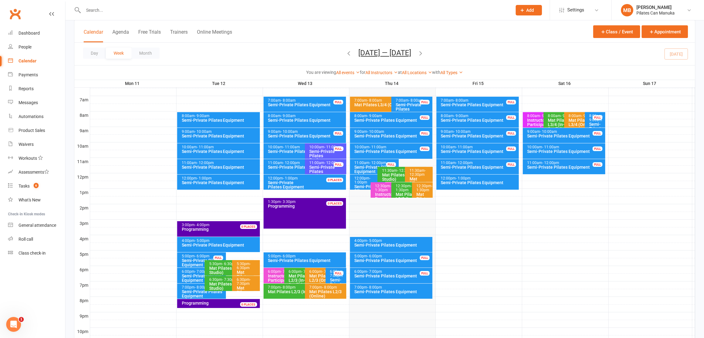
click at [424, 55] on icon "button" at bounding box center [420, 53] width 7 height 7
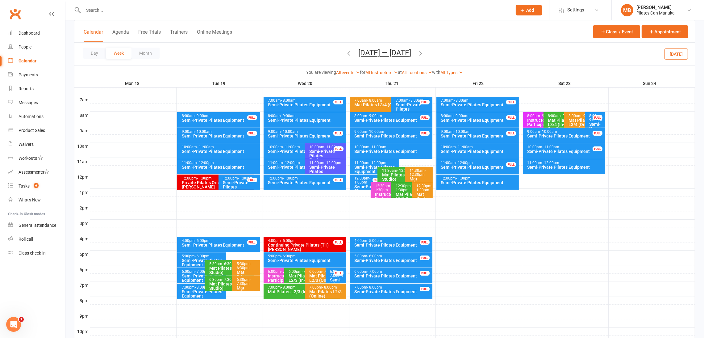
click at [424, 54] on icon "button" at bounding box center [420, 53] width 7 height 7
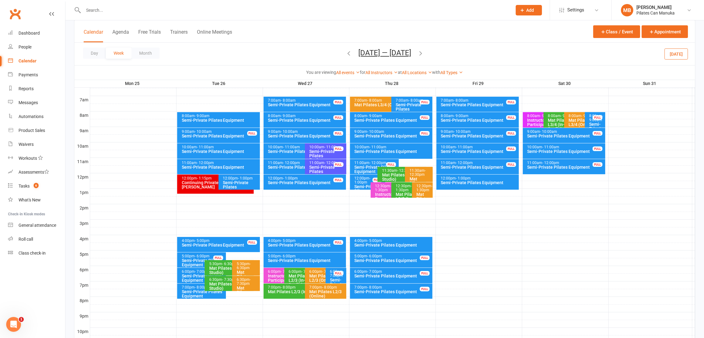
click at [347, 54] on icon "button" at bounding box center [349, 53] width 7 height 7
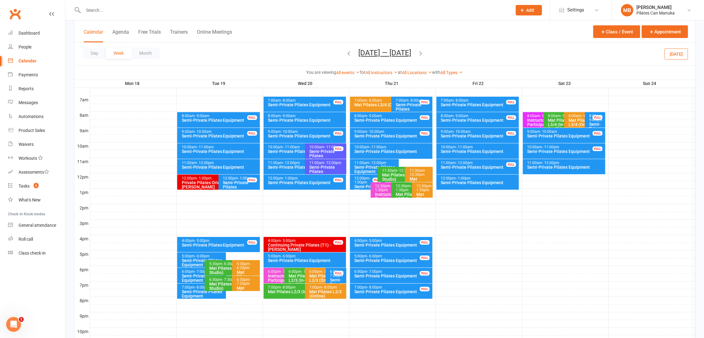
click at [494, 152] on div "Semi-Private Pilates Equipment" at bounding box center [479, 151] width 77 height 4
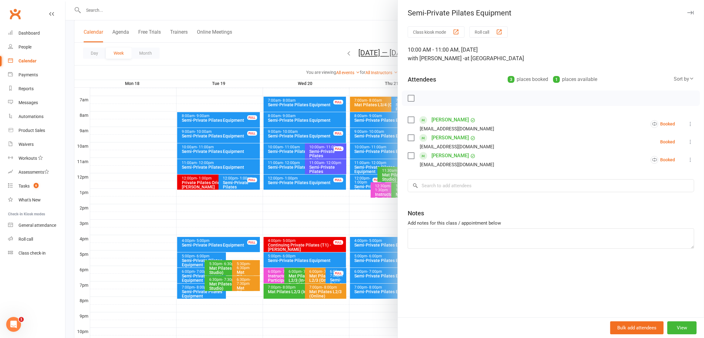
click at [360, 34] on div at bounding box center [384, 169] width 639 height 338
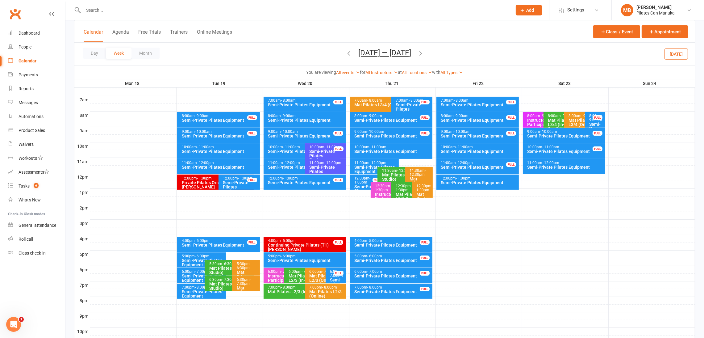
click at [469, 149] on div "Semi-Private Pilates Equipment" at bounding box center [479, 151] width 77 height 4
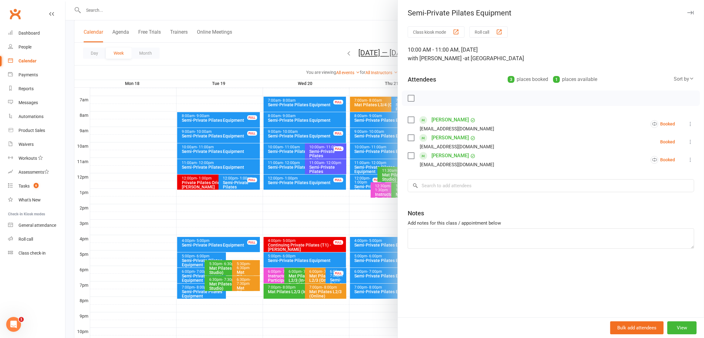
click at [320, 37] on div at bounding box center [384, 169] width 639 height 338
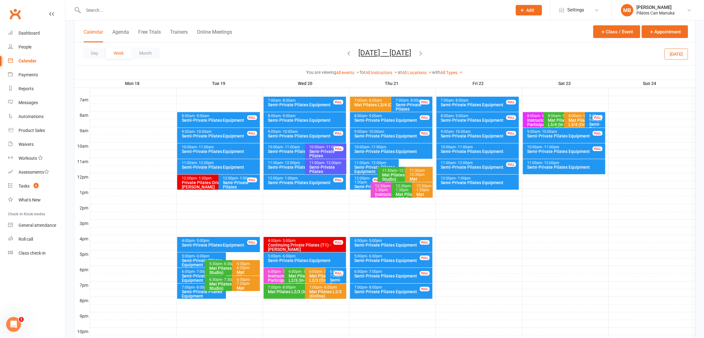
click at [423, 50] on icon "button" at bounding box center [420, 53] width 7 height 7
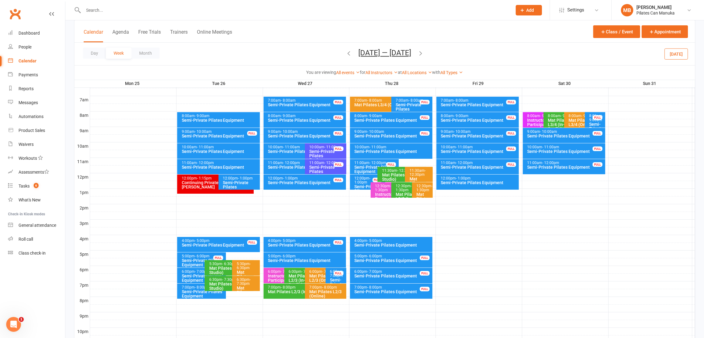
click at [346, 53] on icon "button" at bounding box center [349, 53] width 7 height 7
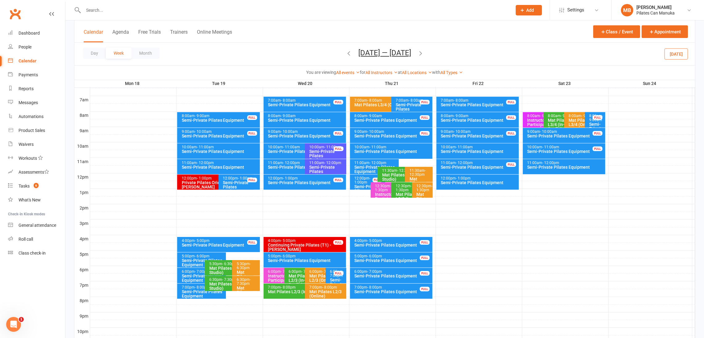
click at [571, 163] on div "11:00am - 12:00pm" at bounding box center [565, 163] width 77 height 4
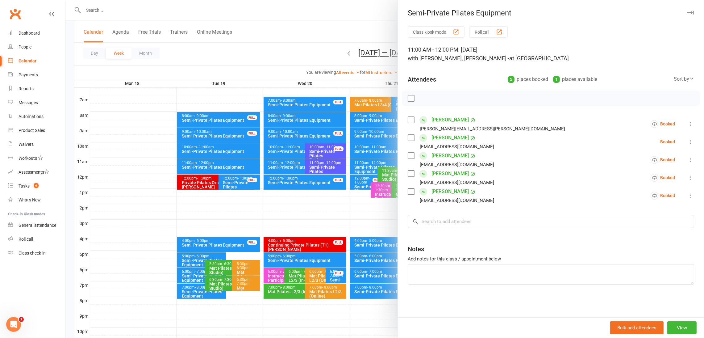
drag, startPoint x: 320, startPoint y: 41, endPoint x: 341, endPoint y: 54, distance: 25.2
click at [319, 41] on div at bounding box center [384, 169] width 639 height 338
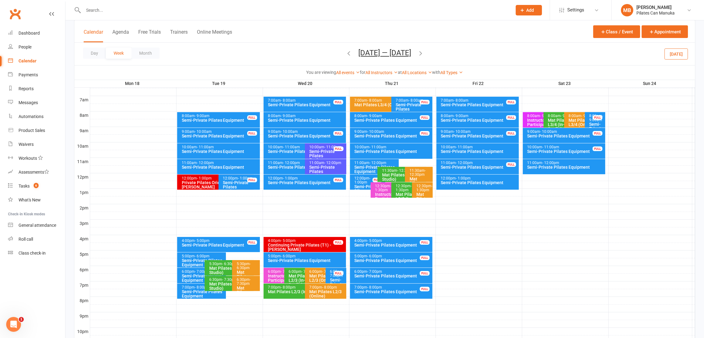
click at [346, 52] on icon "button" at bounding box center [349, 53] width 7 height 7
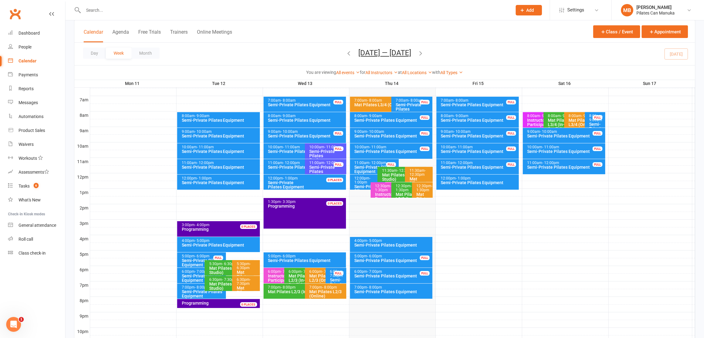
click at [424, 51] on icon "button" at bounding box center [420, 53] width 7 height 7
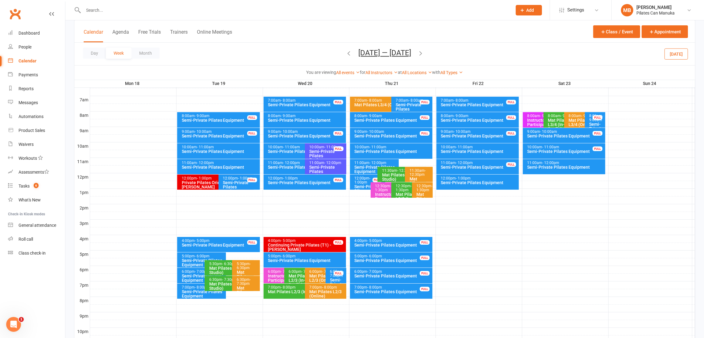
click at [570, 165] on div "Semi-Private Pilates Equipment" at bounding box center [565, 167] width 77 height 4
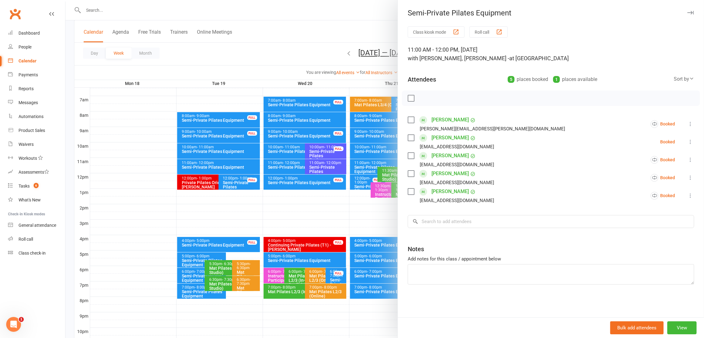
click at [347, 33] on div at bounding box center [384, 169] width 639 height 338
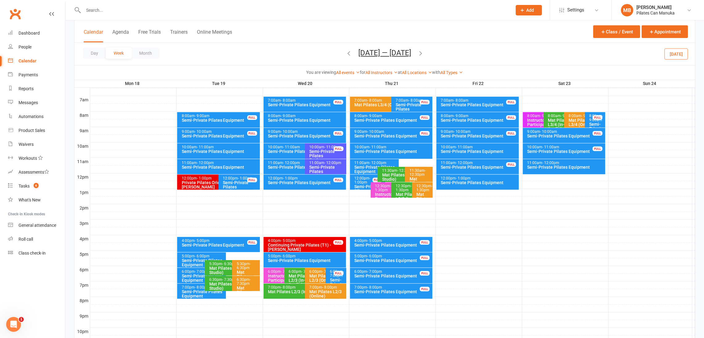
click at [423, 52] on icon "button" at bounding box center [420, 53] width 7 height 7
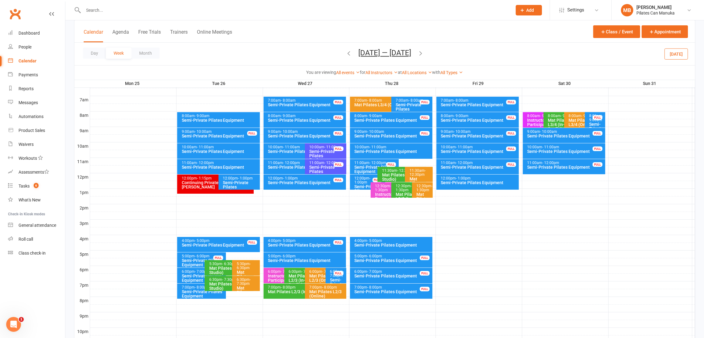
click at [187, 274] on div "Semi-Private Pilates Equipment" at bounding box center [204, 278] width 44 height 9
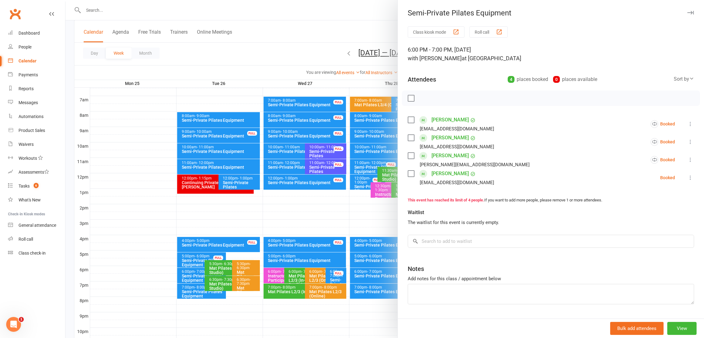
click at [188, 275] on div at bounding box center [384, 169] width 639 height 338
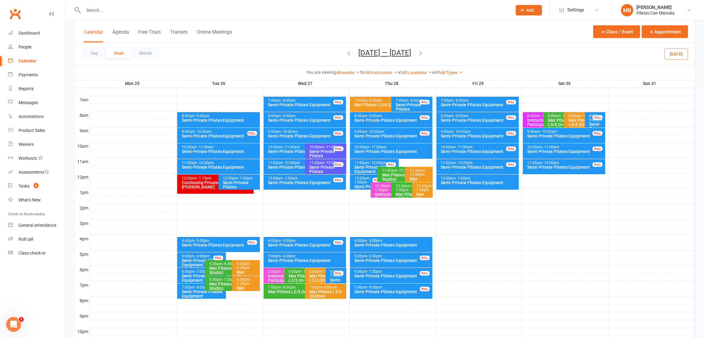
click at [189, 291] on div "Semi-Private Pilates Equipment" at bounding box center [204, 293] width 44 height 9
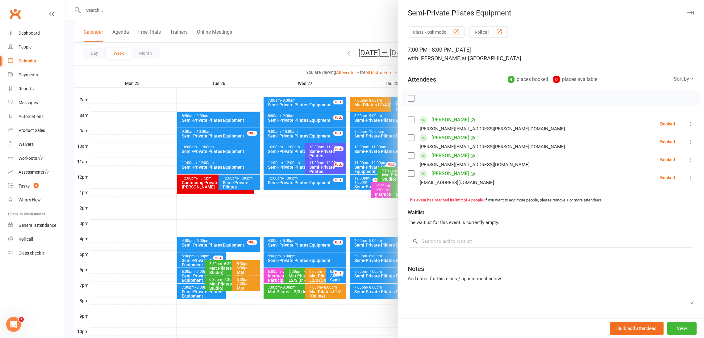
click at [190, 291] on div at bounding box center [384, 169] width 639 height 338
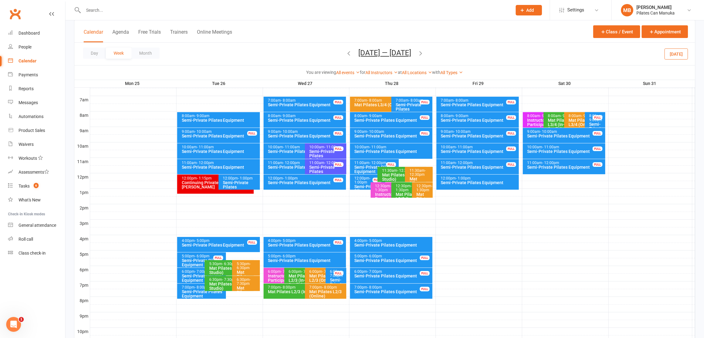
click at [346, 52] on icon "button" at bounding box center [349, 53] width 7 height 7
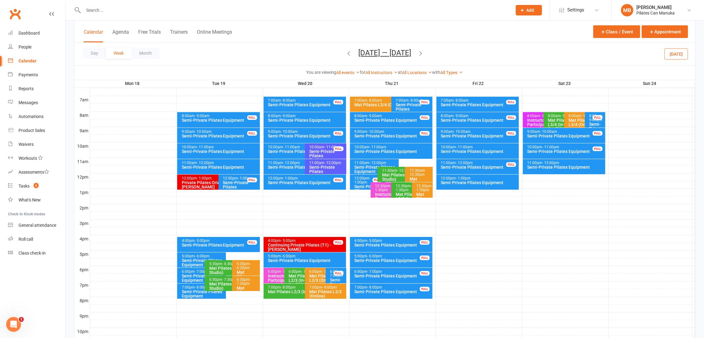
click at [424, 50] on icon "button" at bounding box center [420, 53] width 7 height 7
